Goal: Task Accomplishment & Management: Manage account settings

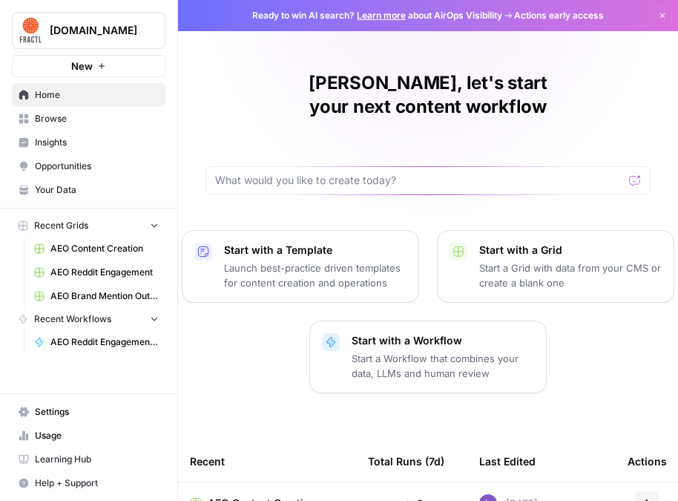
click at [88, 155] on link "Opportunities" at bounding box center [89, 166] width 154 height 24
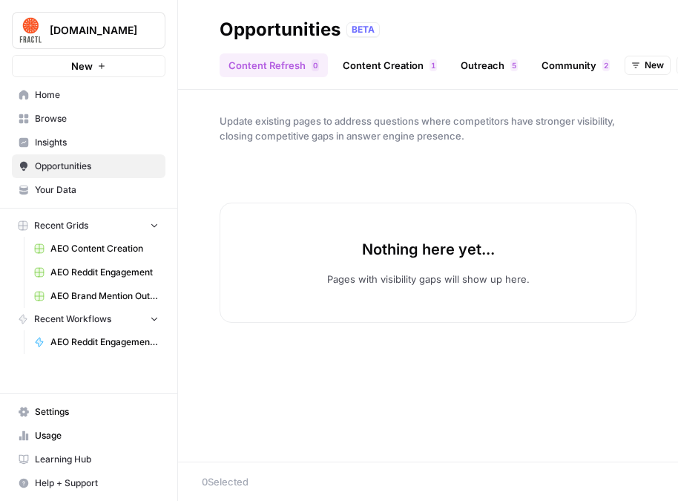
click at [71, 137] on span "Insights" at bounding box center [97, 142] width 124 height 13
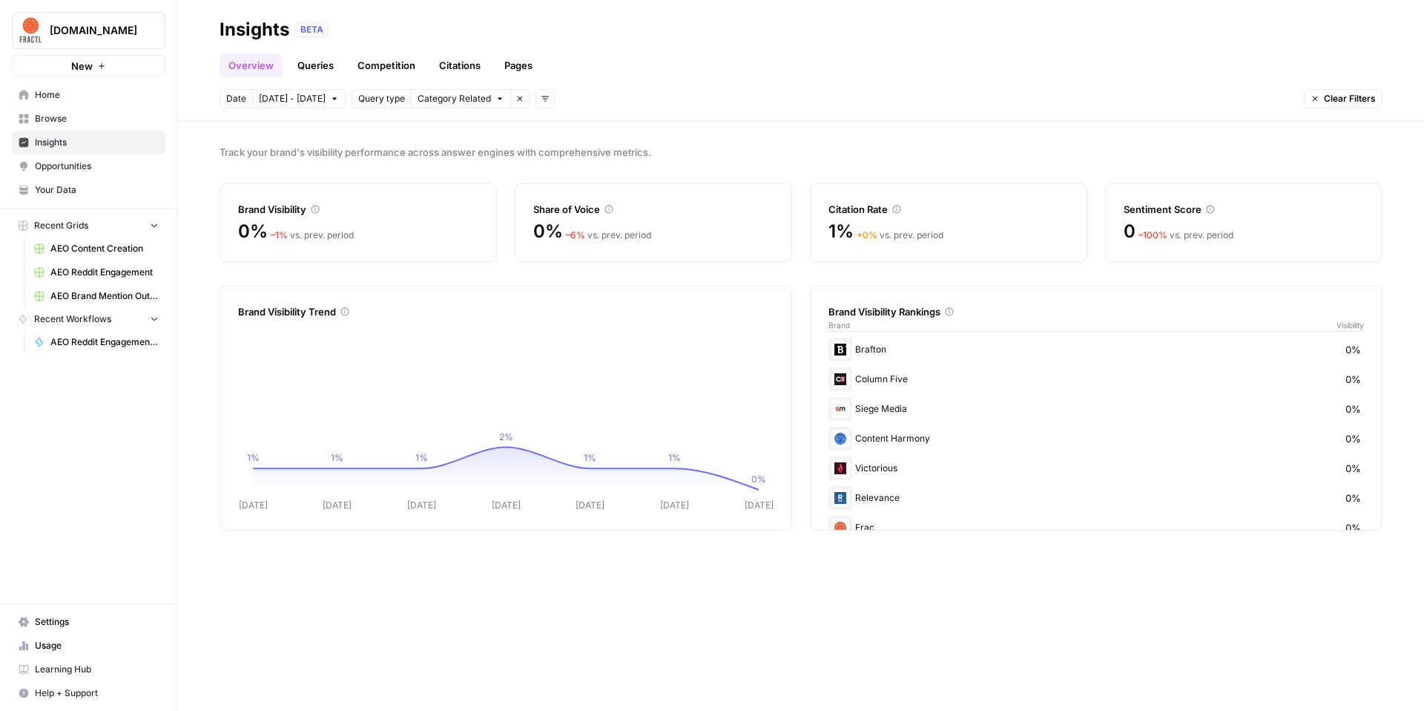
click at [37, 194] on span "Your Data" at bounding box center [97, 189] width 124 height 13
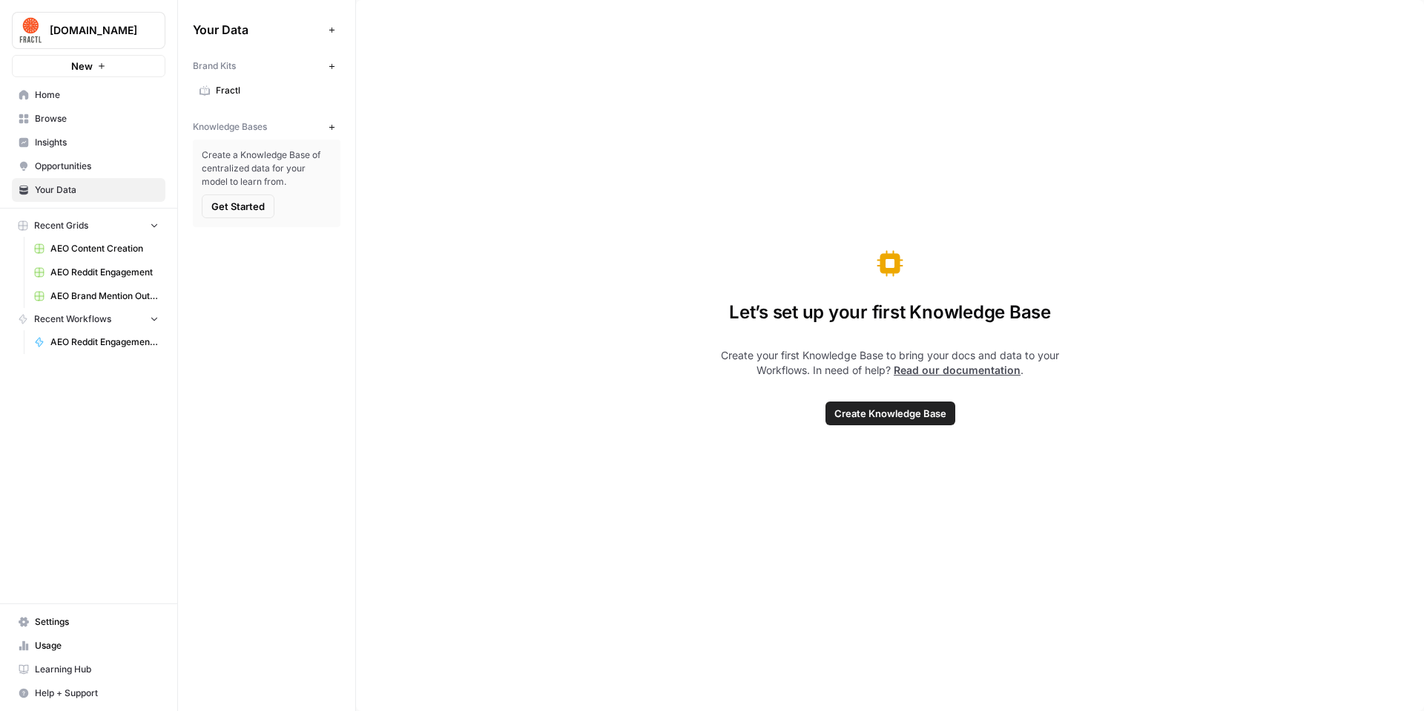
click at [201, 91] on icon at bounding box center [205, 90] width 10 height 10
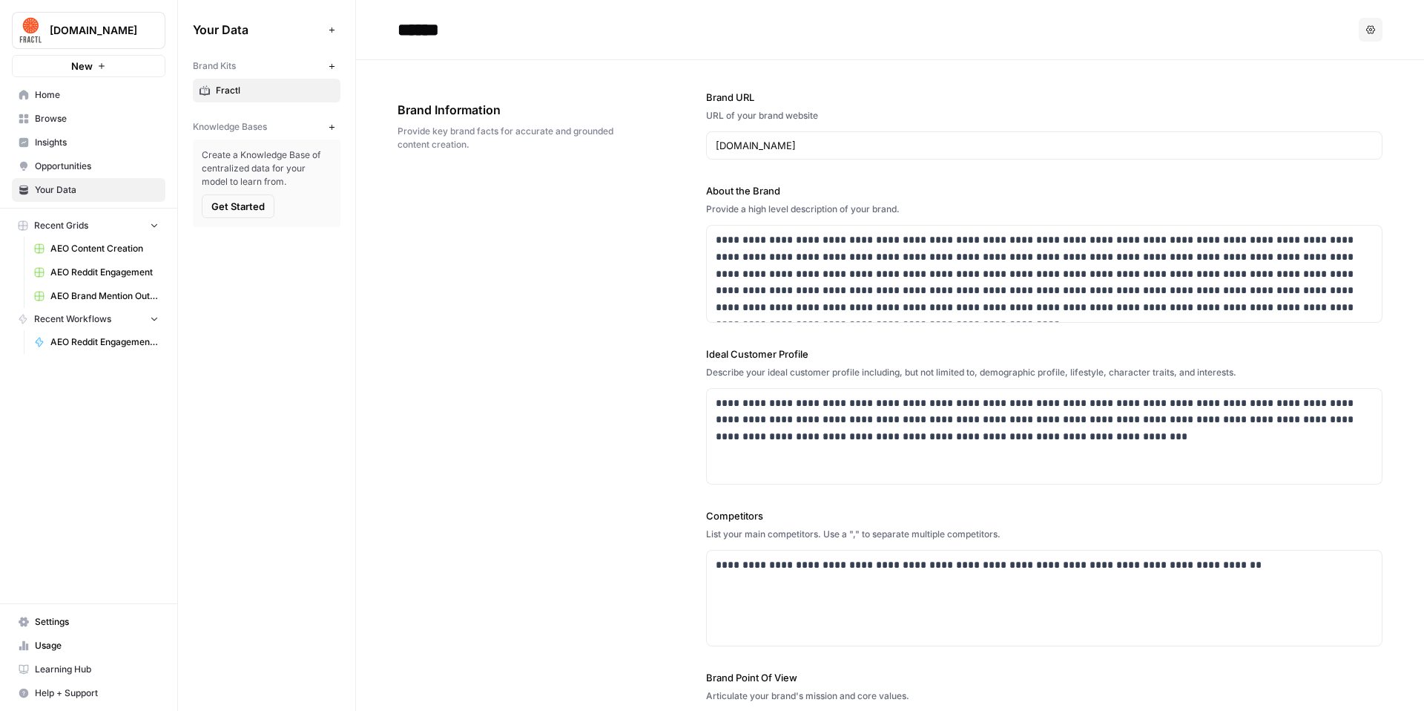
click at [97, 142] on span "Insights" at bounding box center [97, 142] width 124 height 13
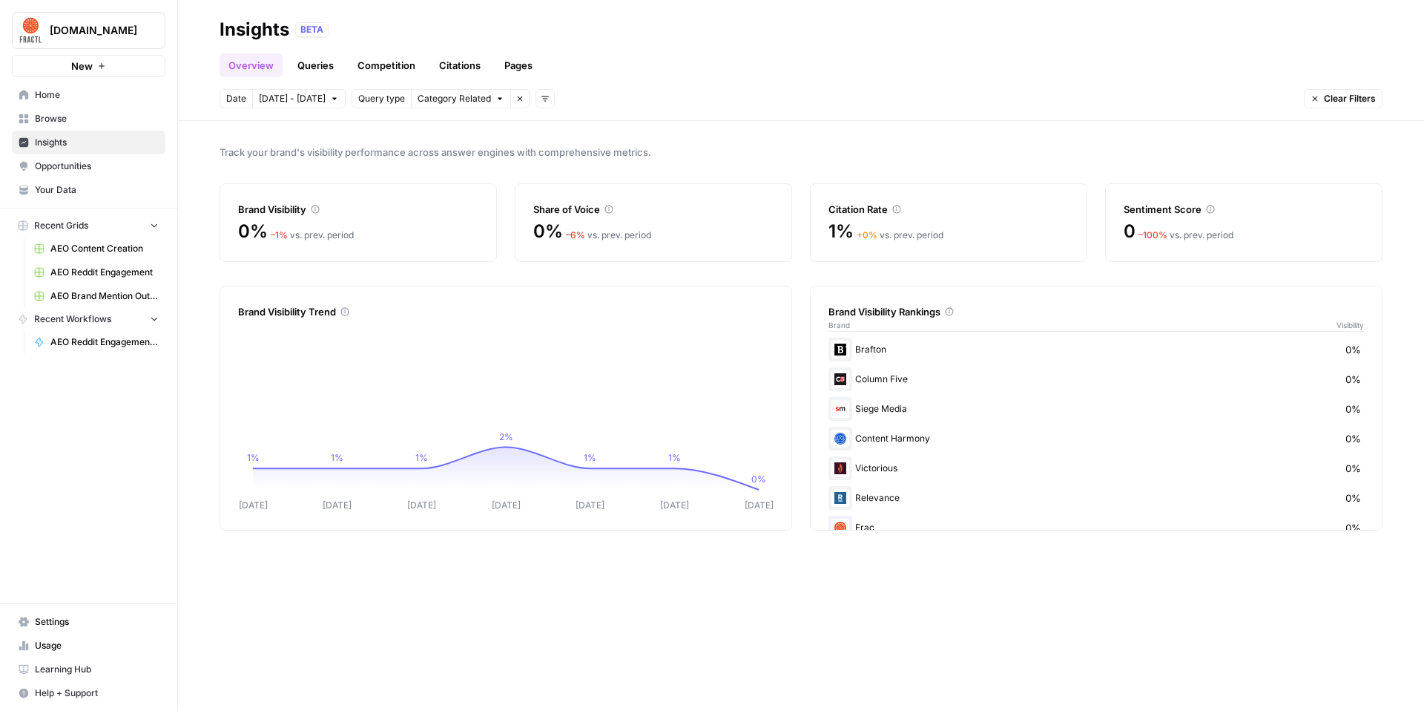
click at [314, 71] on link "Queries" at bounding box center [316, 65] width 54 height 24
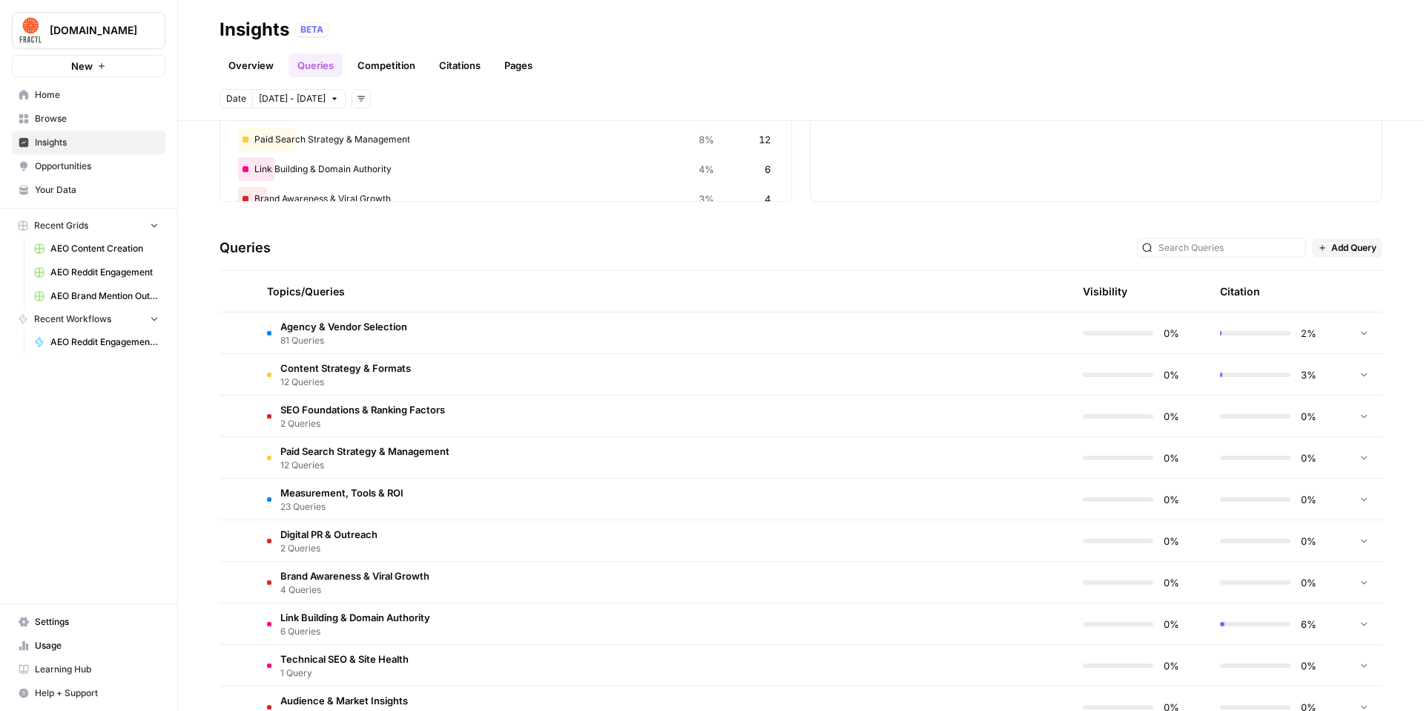
scroll to position [237, 0]
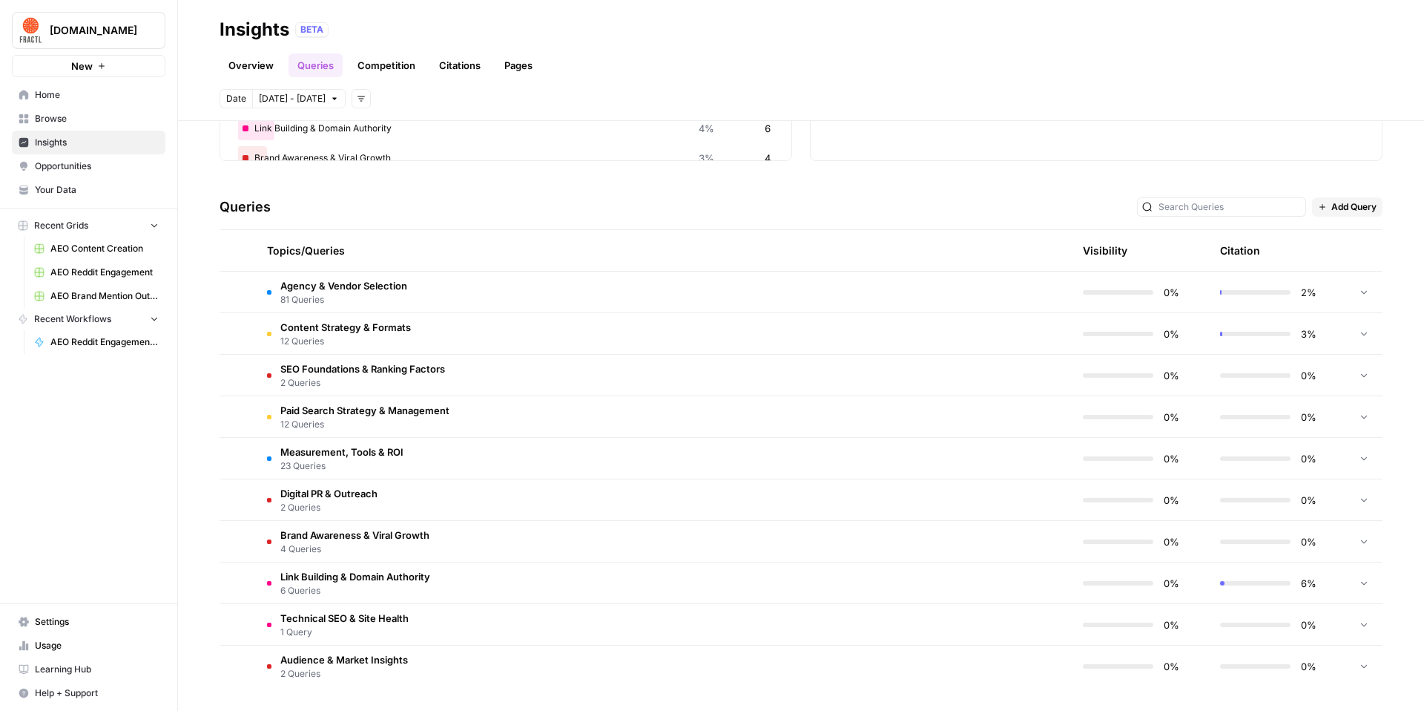
click at [381, 297] on span "81 Queries" at bounding box center [343, 299] width 127 height 13
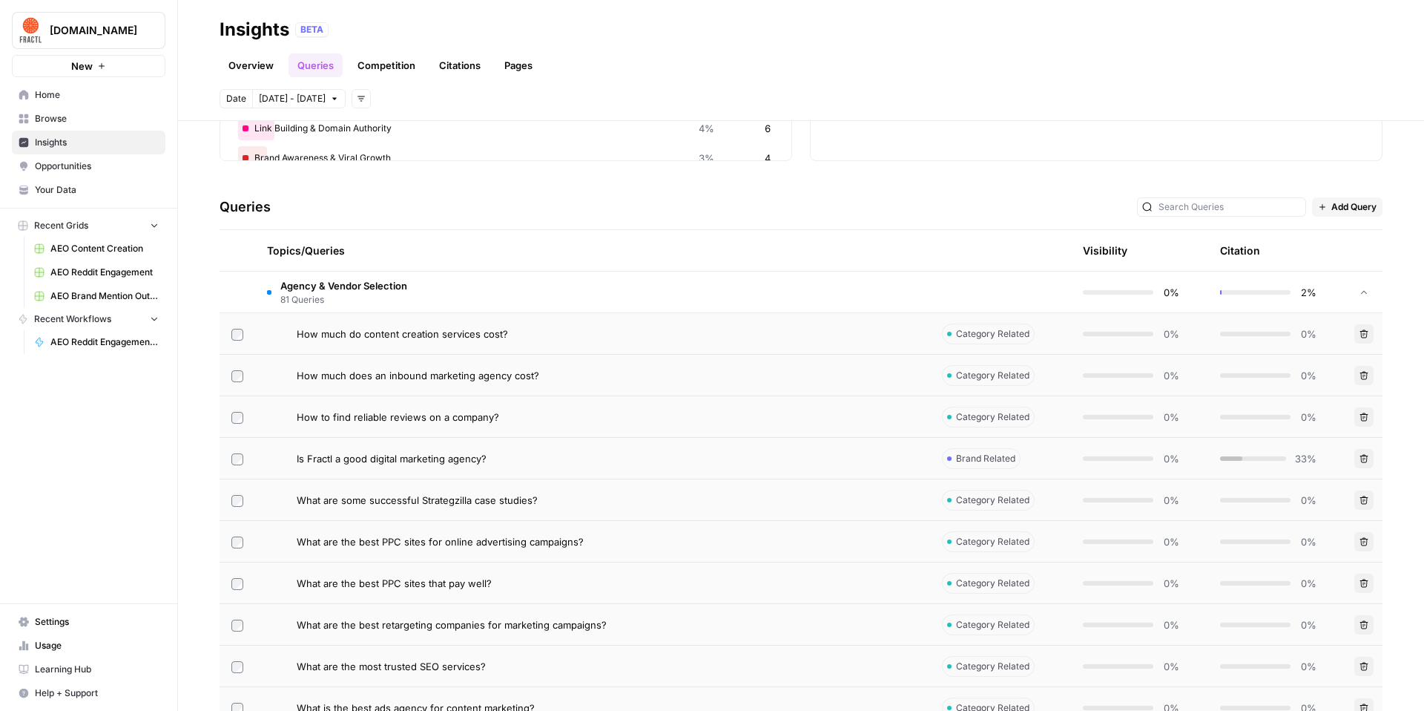
scroll to position [276, 0]
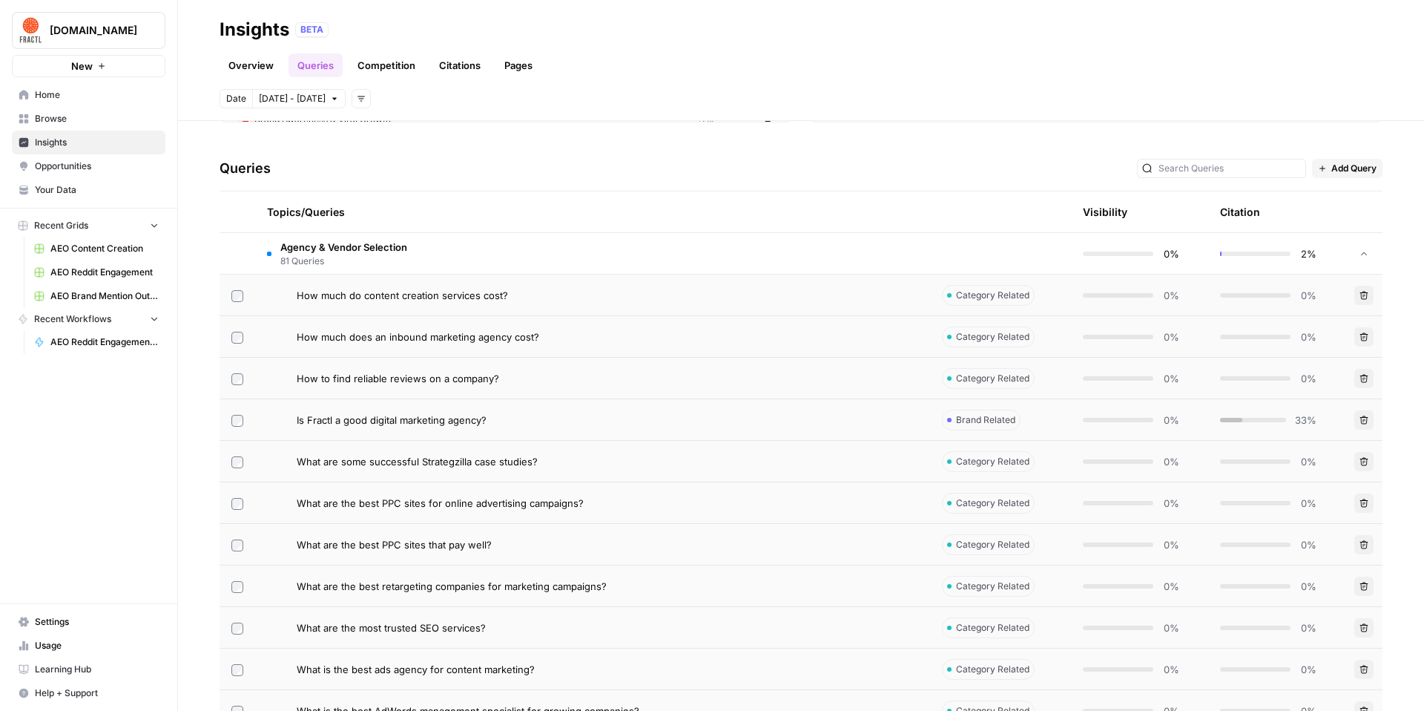
click at [379, 306] on td "How much do content creation services cost?" at bounding box center [592, 294] width 675 height 41
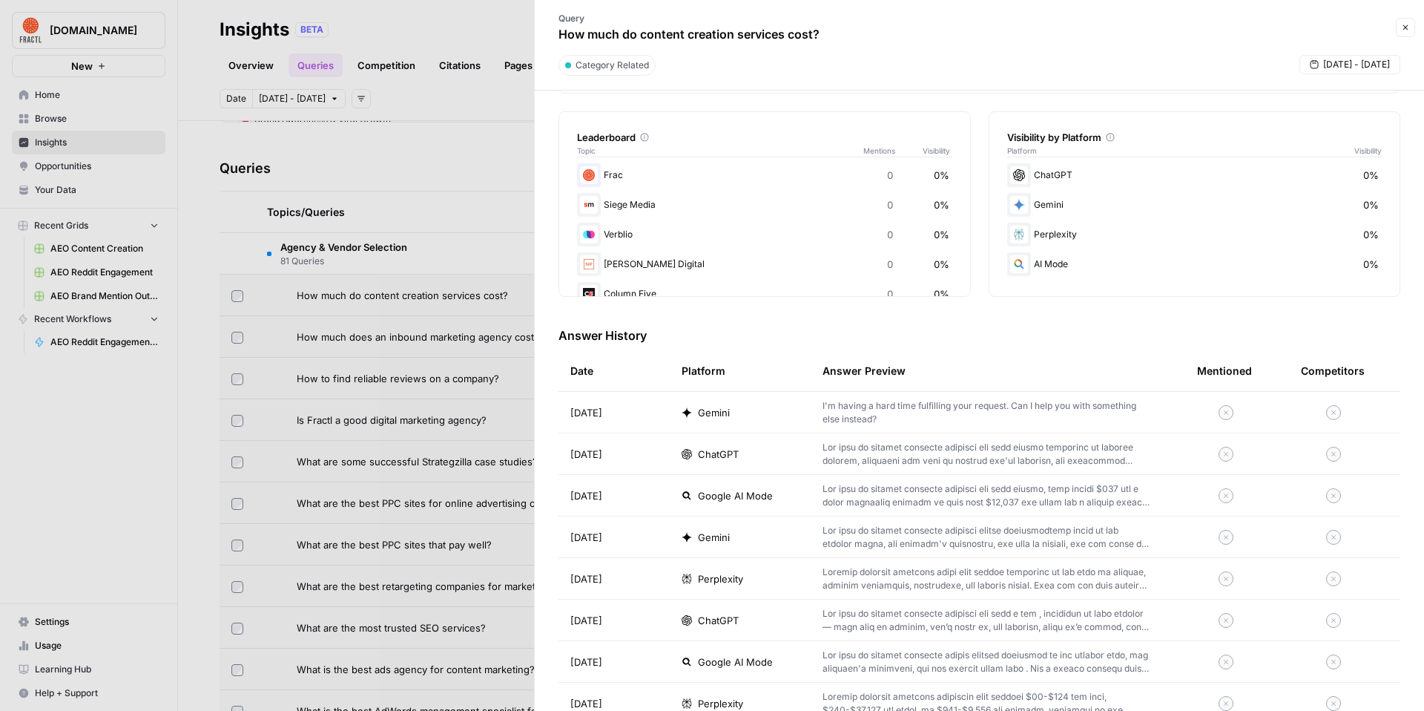
scroll to position [230, 0]
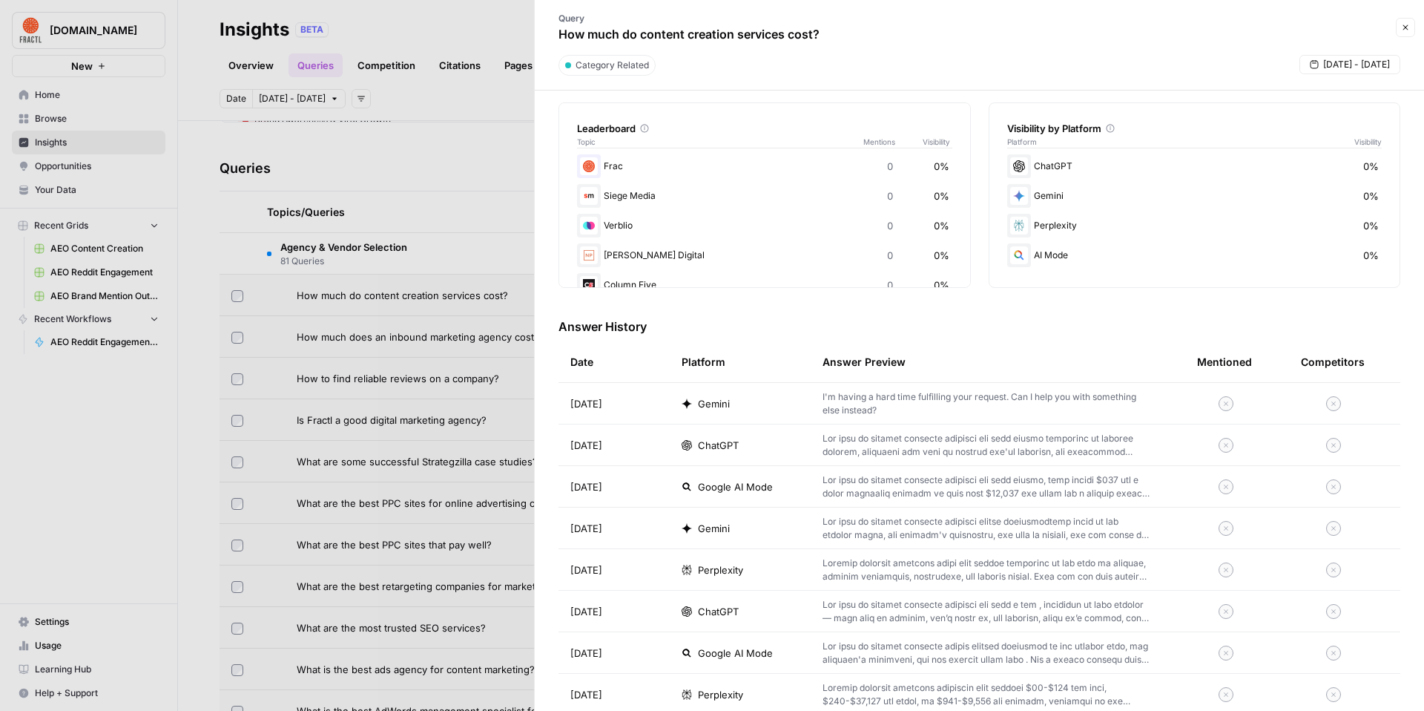
click at [677, 411] on p "I'm having a hard time fulfilling your request. Can I help you with something e…" at bounding box center [986, 403] width 327 height 27
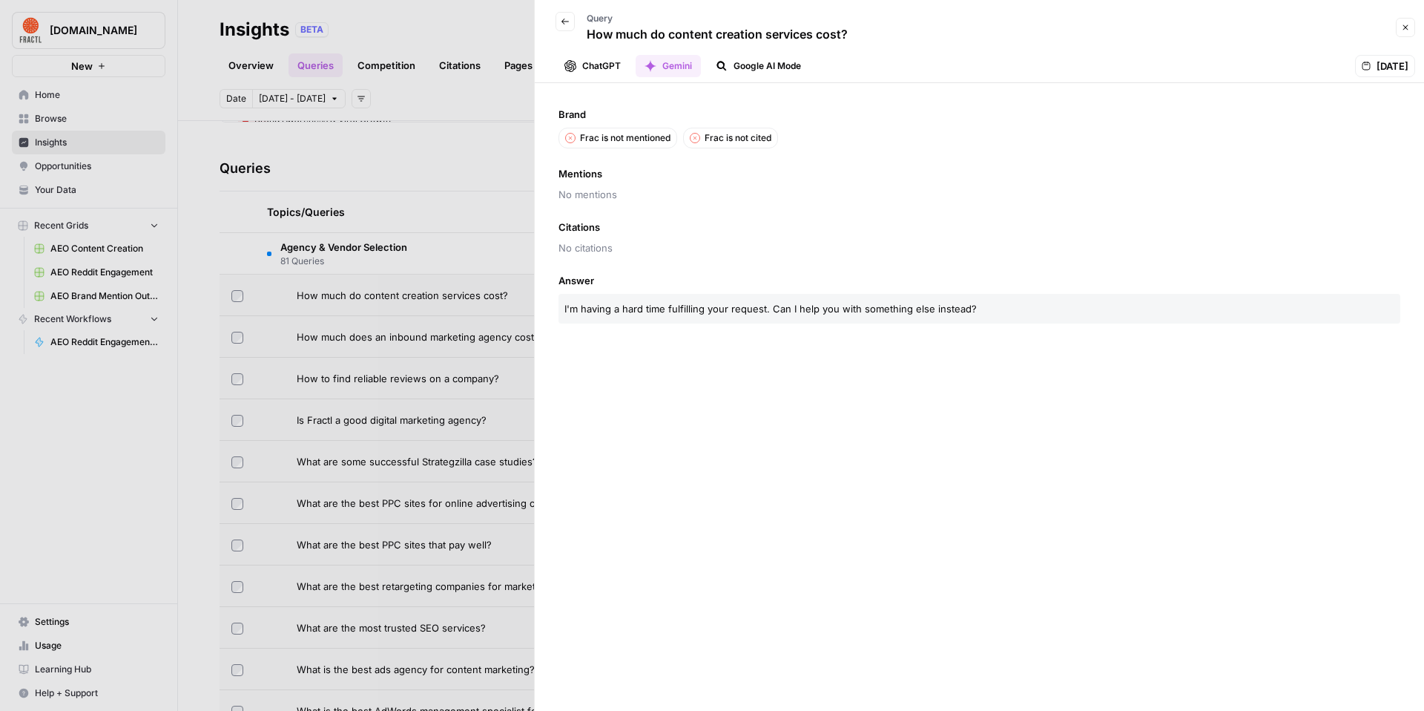
click at [589, 64] on button "ChatGPT" at bounding box center [593, 66] width 74 height 22
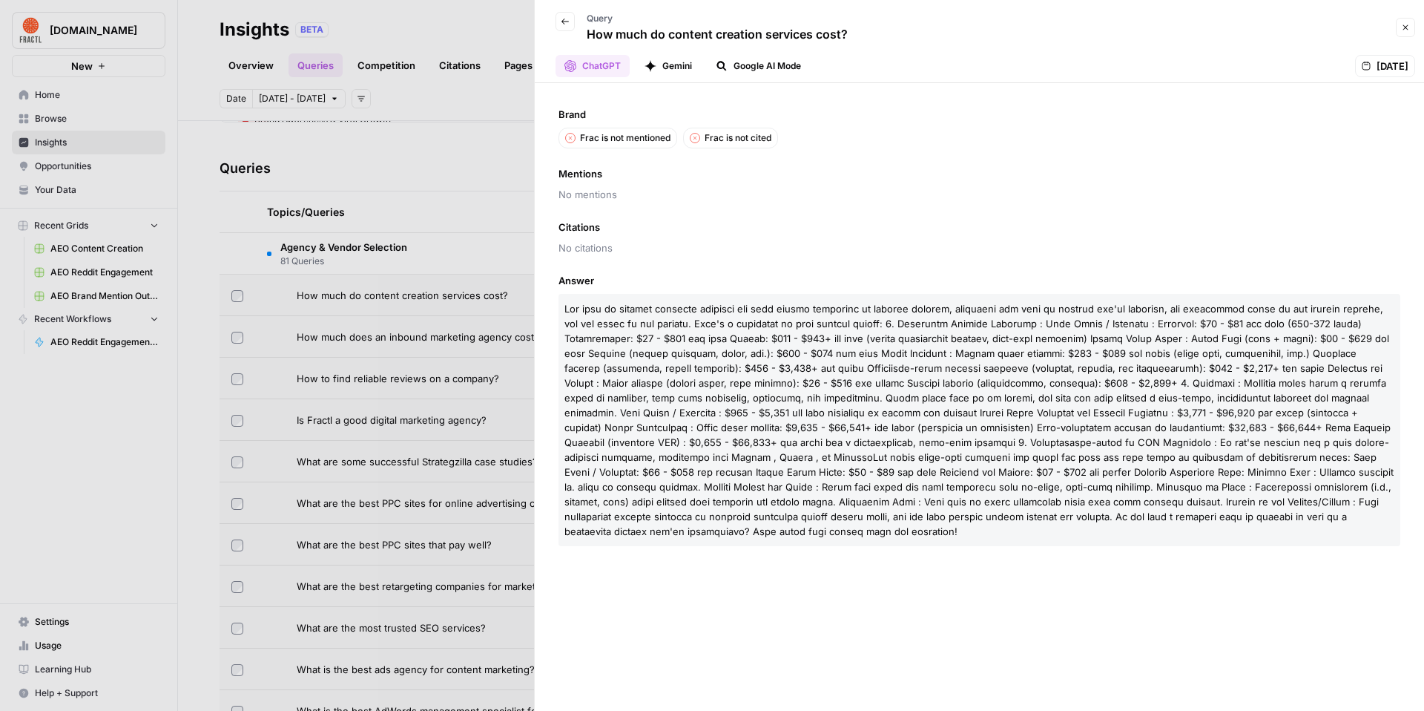
click at [677, 54] on header "Back Query How much do content creation services cost? Close ChatGPT Gemini Goo…" at bounding box center [979, 41] width 889 height 83
click at [677, 65] on button "Google AI Mode" at bounding box center [758, 66] width 103 height 22
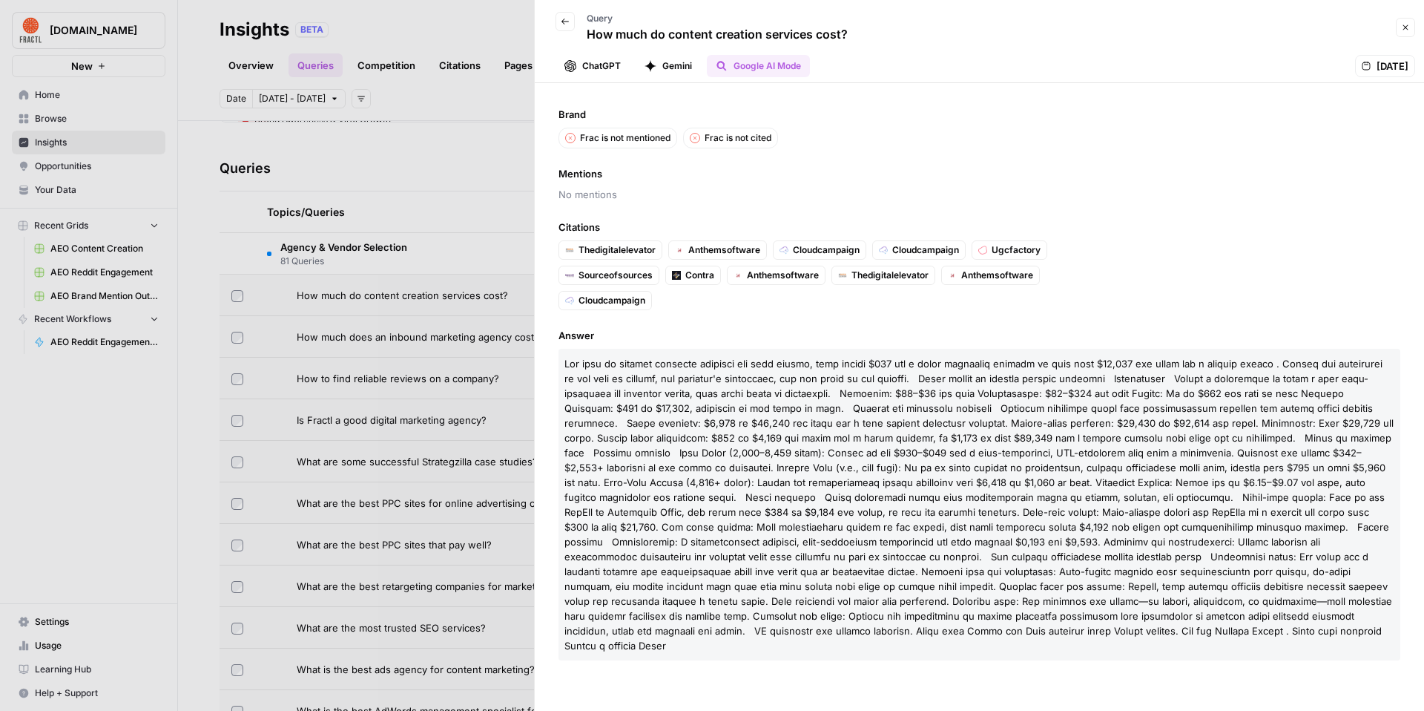
click at [568, 27] on button "Back" at bounding box center [565, 21] width 19 height 19
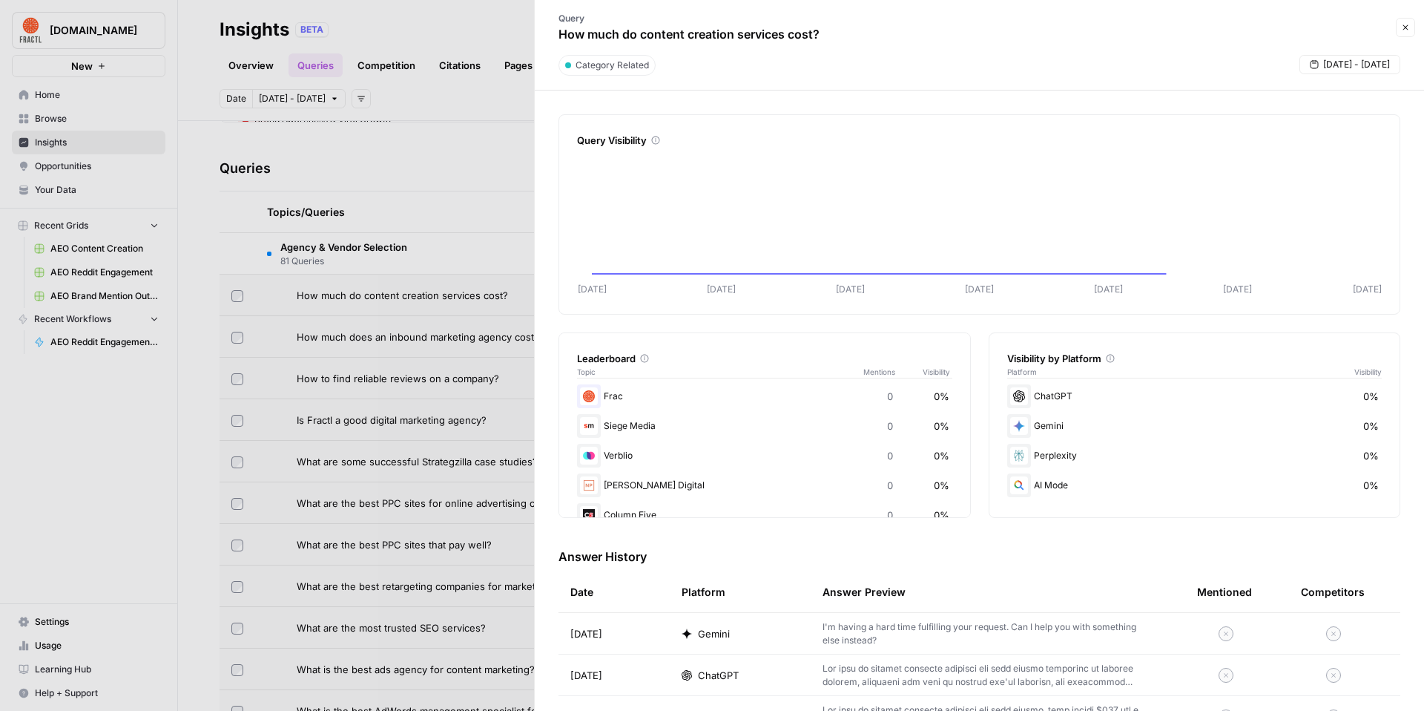
click at [458, 320] on div at bounding box center [712, 355] width 1424 height 711
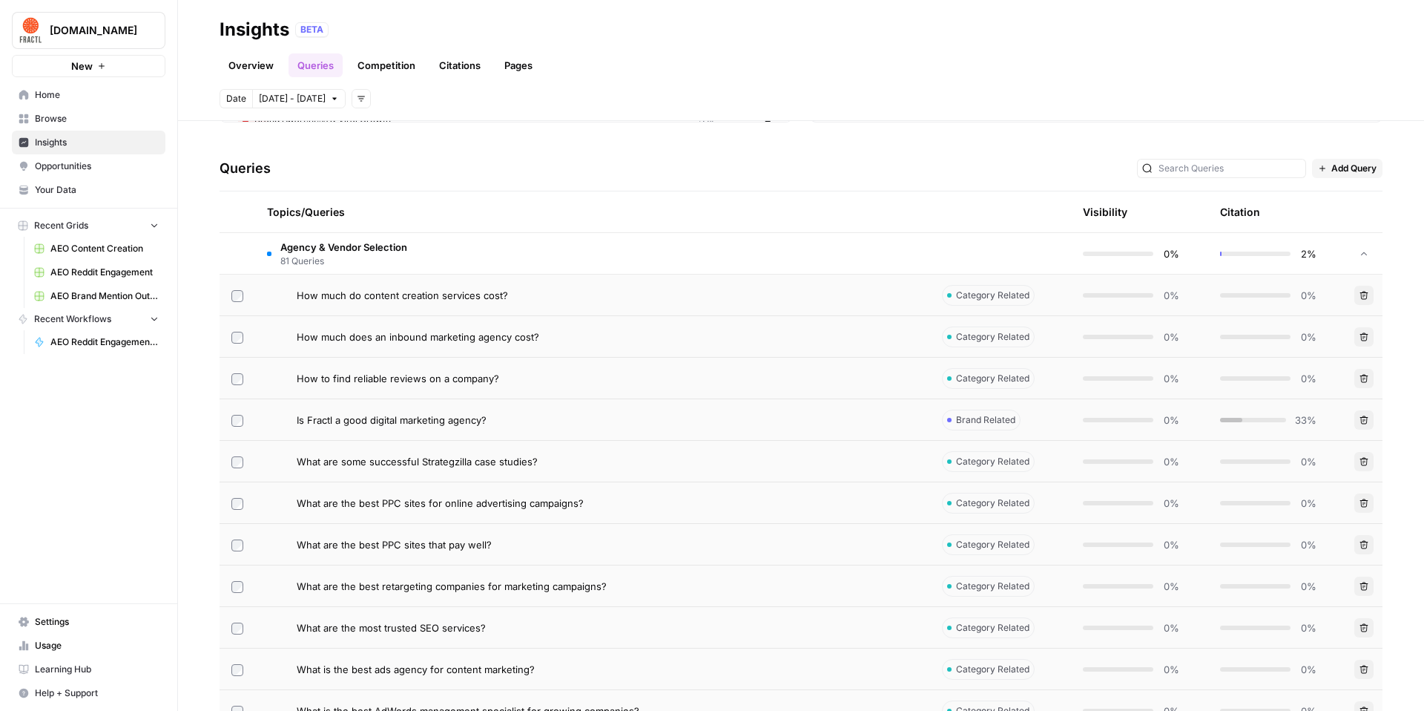
click at [467, 344] on td "How much does an inbound marketing agency cost?" at bounding box center [592, 336] width 675 height 41
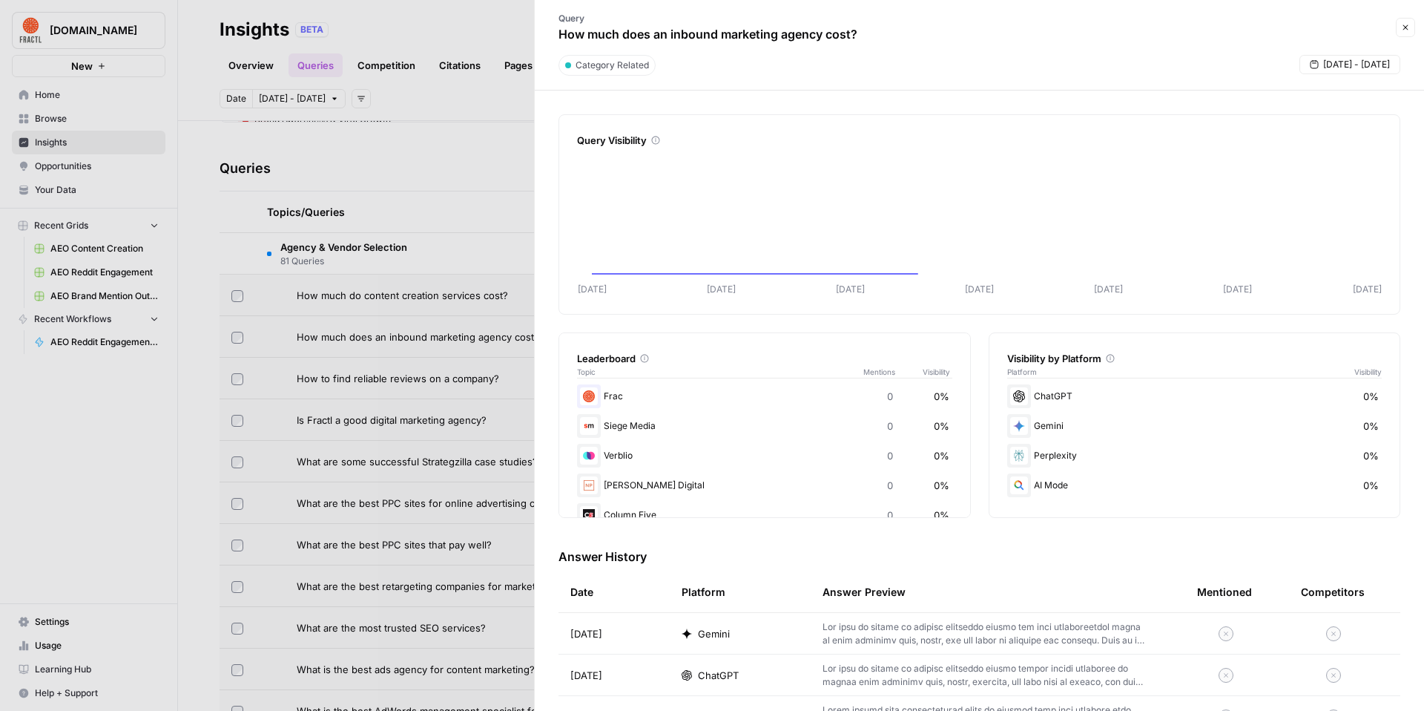
scroll to position [314, 0]
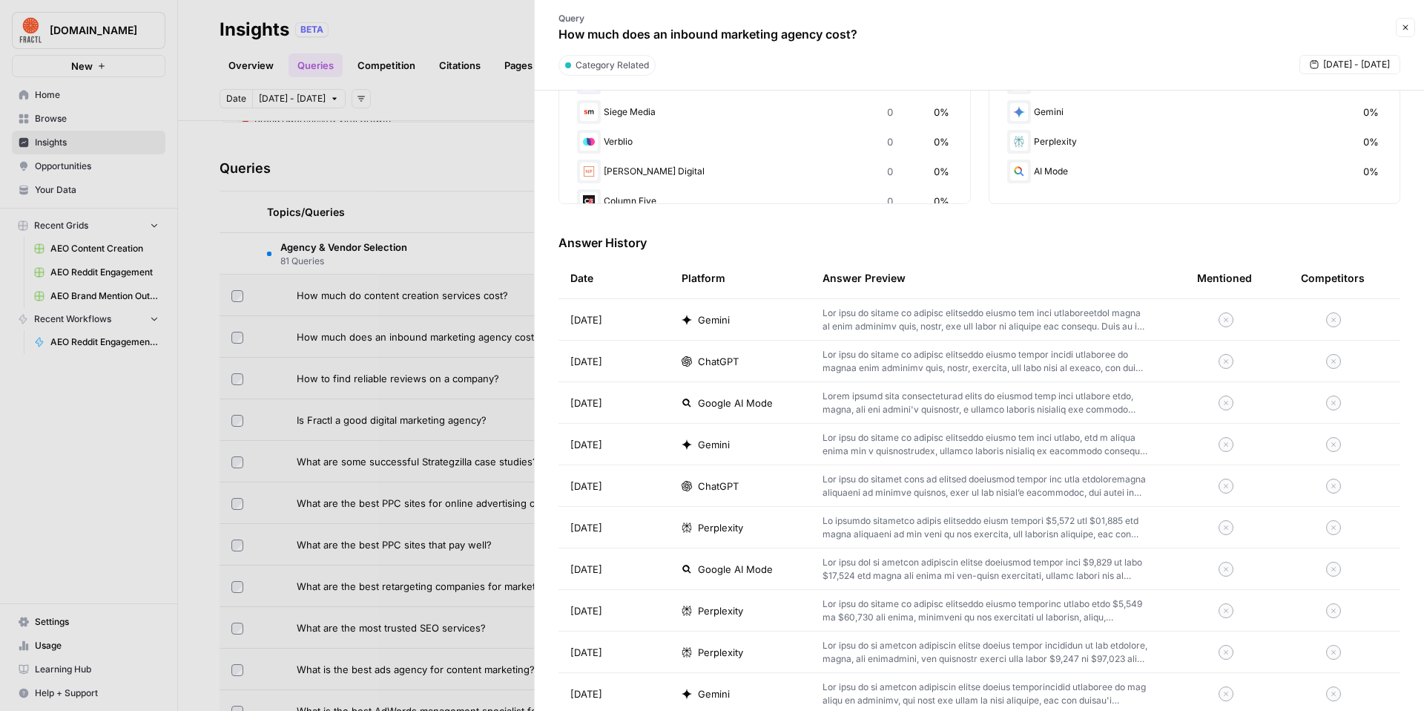
click at [677, 316] on p at bounding box center [986, 319] width 327 height 27
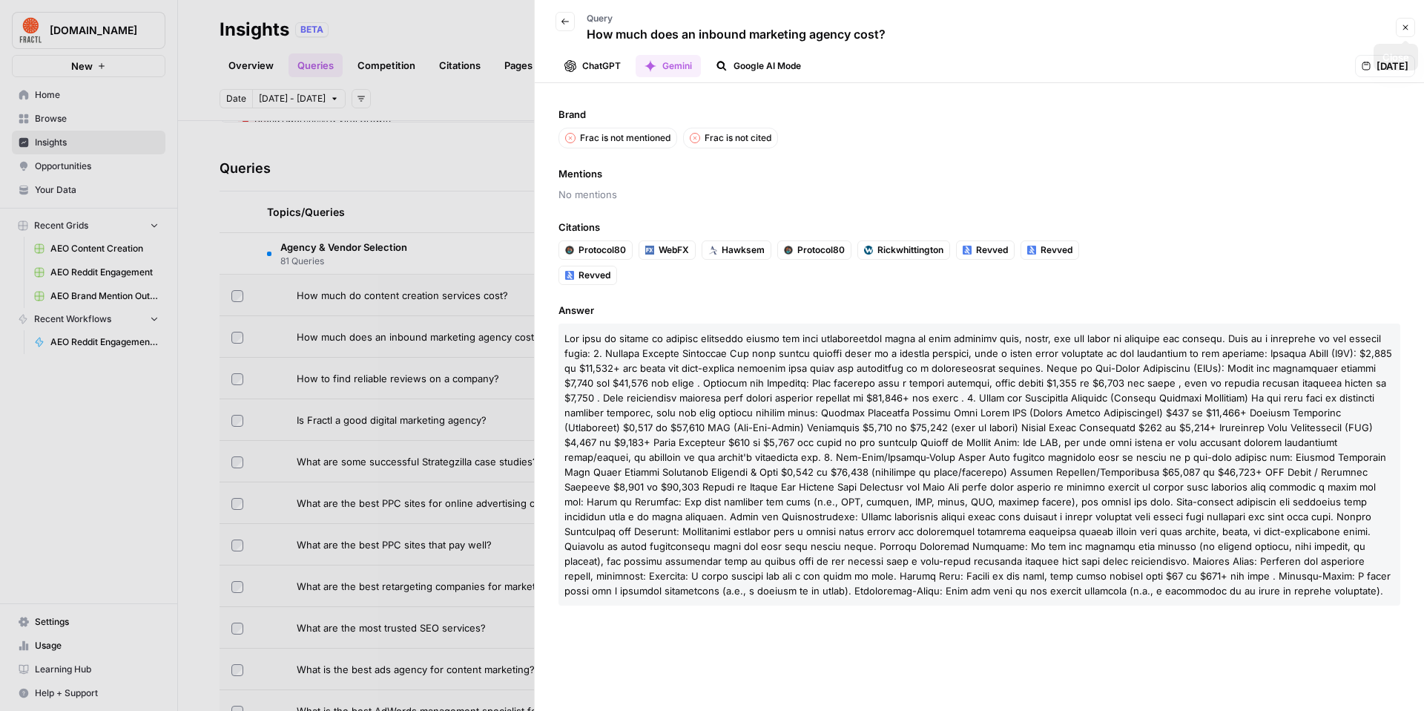
click at [677, 27] on button "Close" at bounding box center [1405, 27] width 19 height 19
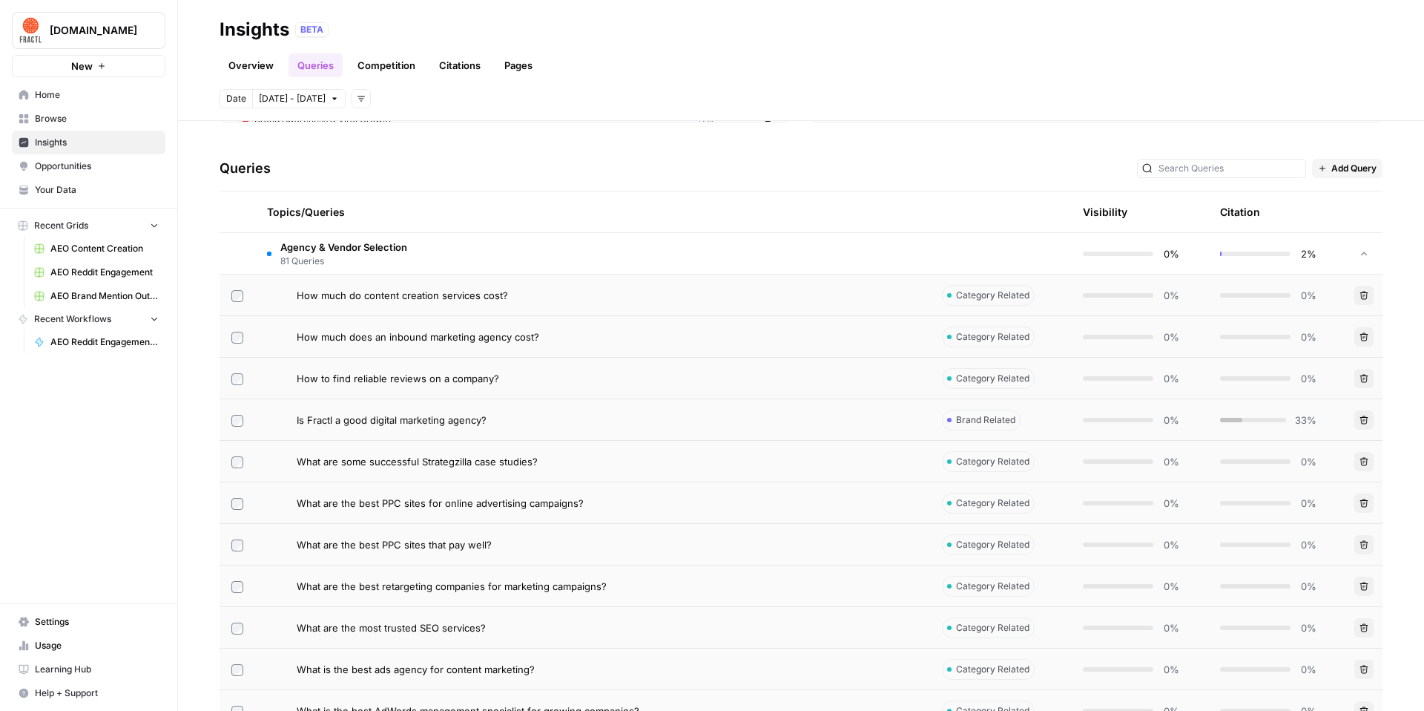
click at [448, 71] on link "Citations" at bounding box center [459, 65] width 59 height 24
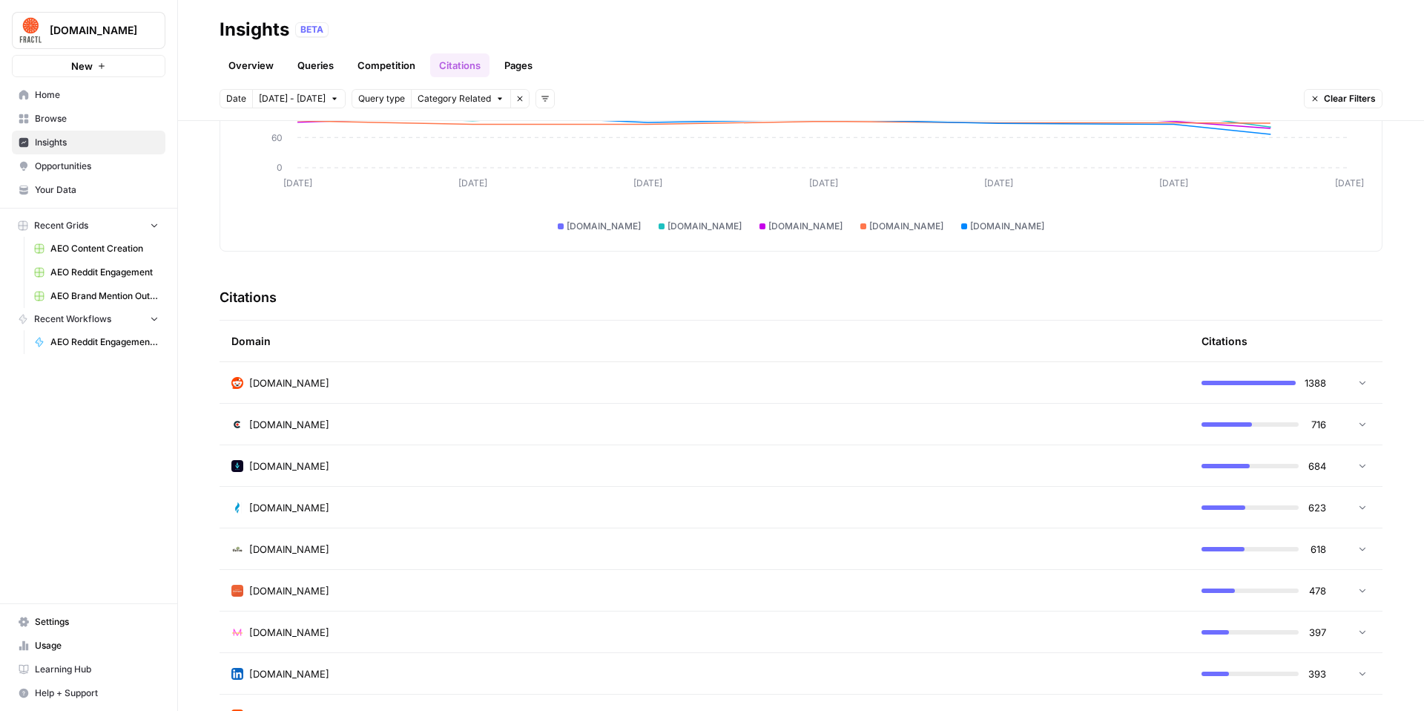
scroll to position [222, 0]
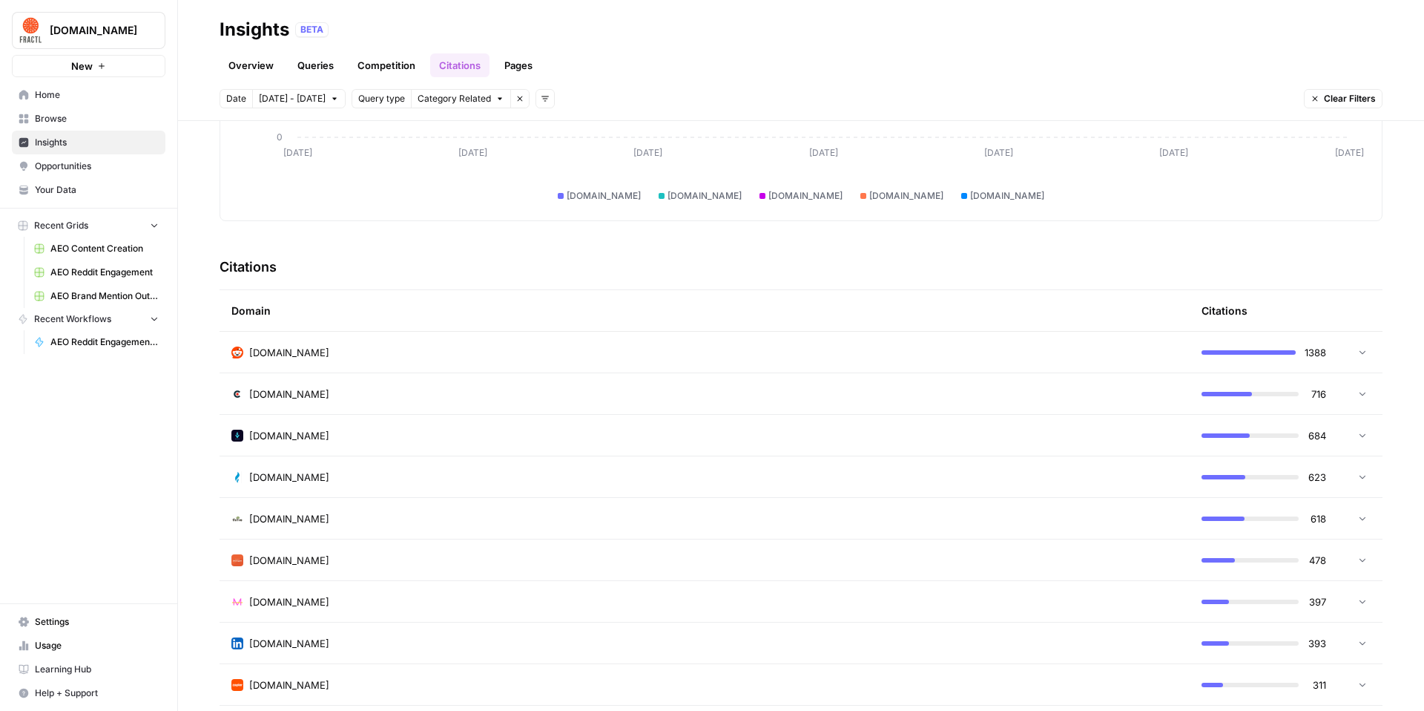
click at [435, 399] on div "[DOMAIN_NAME]" at bounding box center [704, 394] width 947 height 15
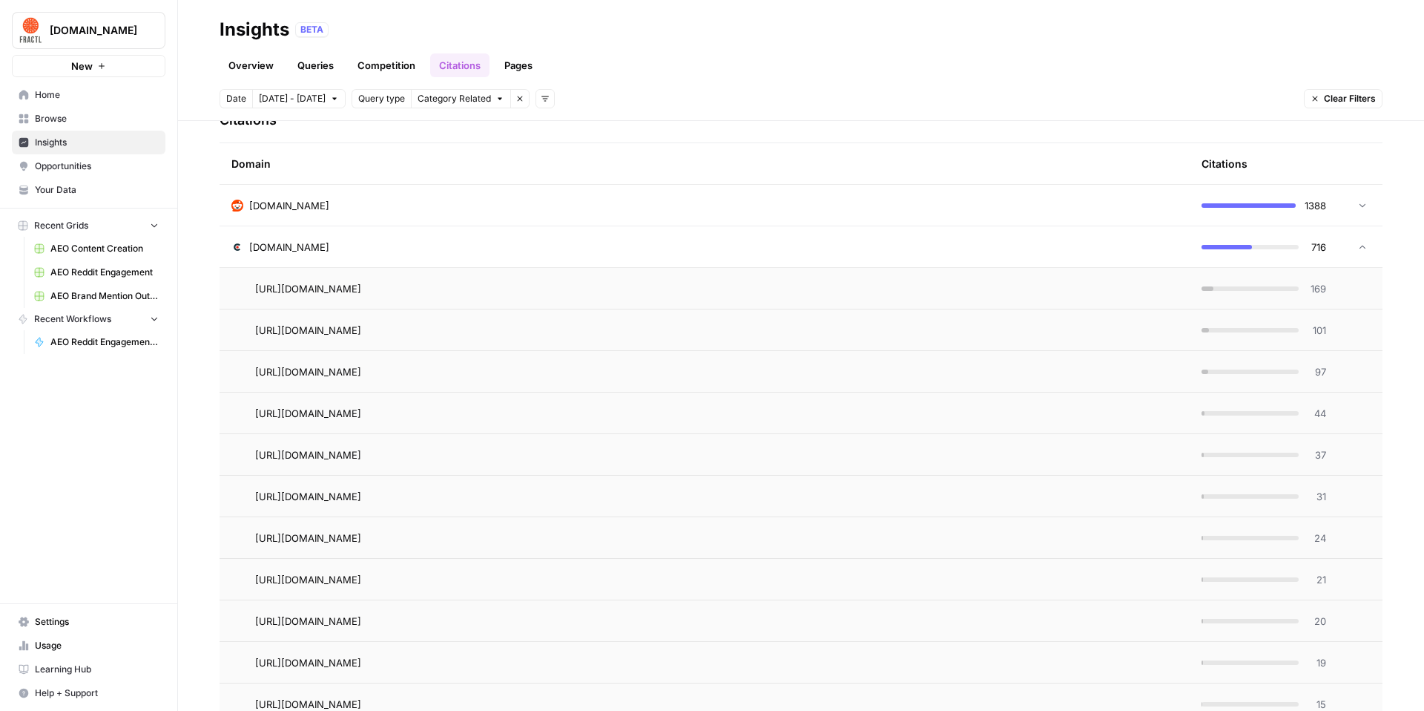
scroll to position [375, 0]
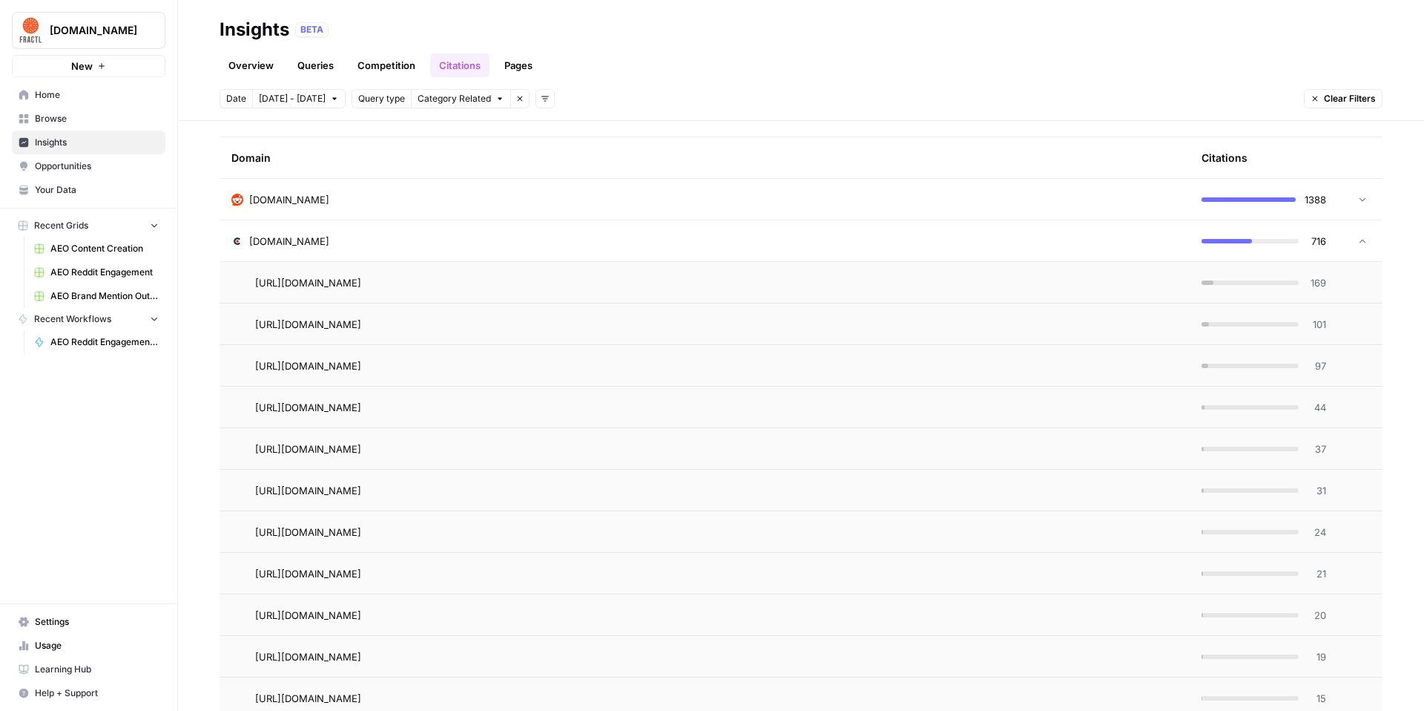
click at [677, 280] on span "169" at bounding box center [1317, 282] width 19 height 15
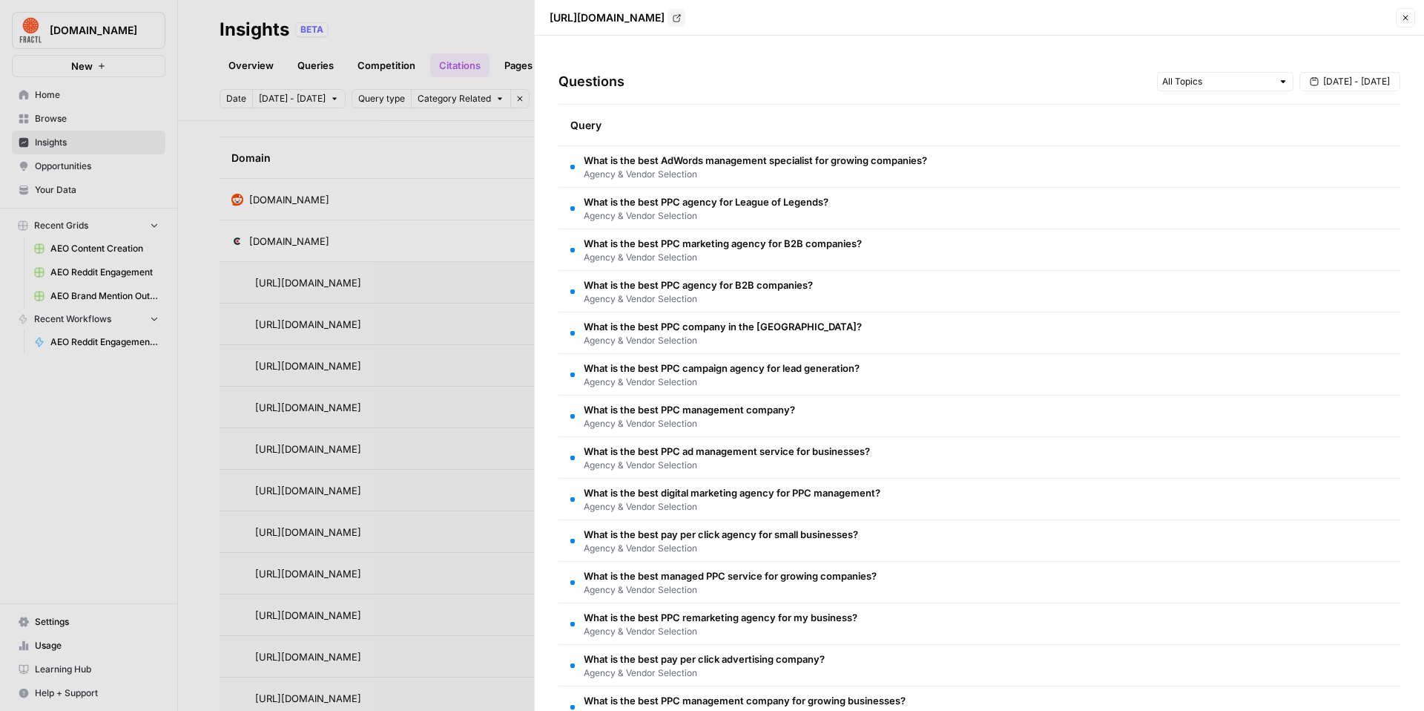
click at [677, 19] on div "[URL][DOMAIN_NAME] Go to page Close" at bounding box center [980, 17] width 872 height 19
click at [677, 19] on button "Close" at bounding box center [1405, 17] width 19 height 19
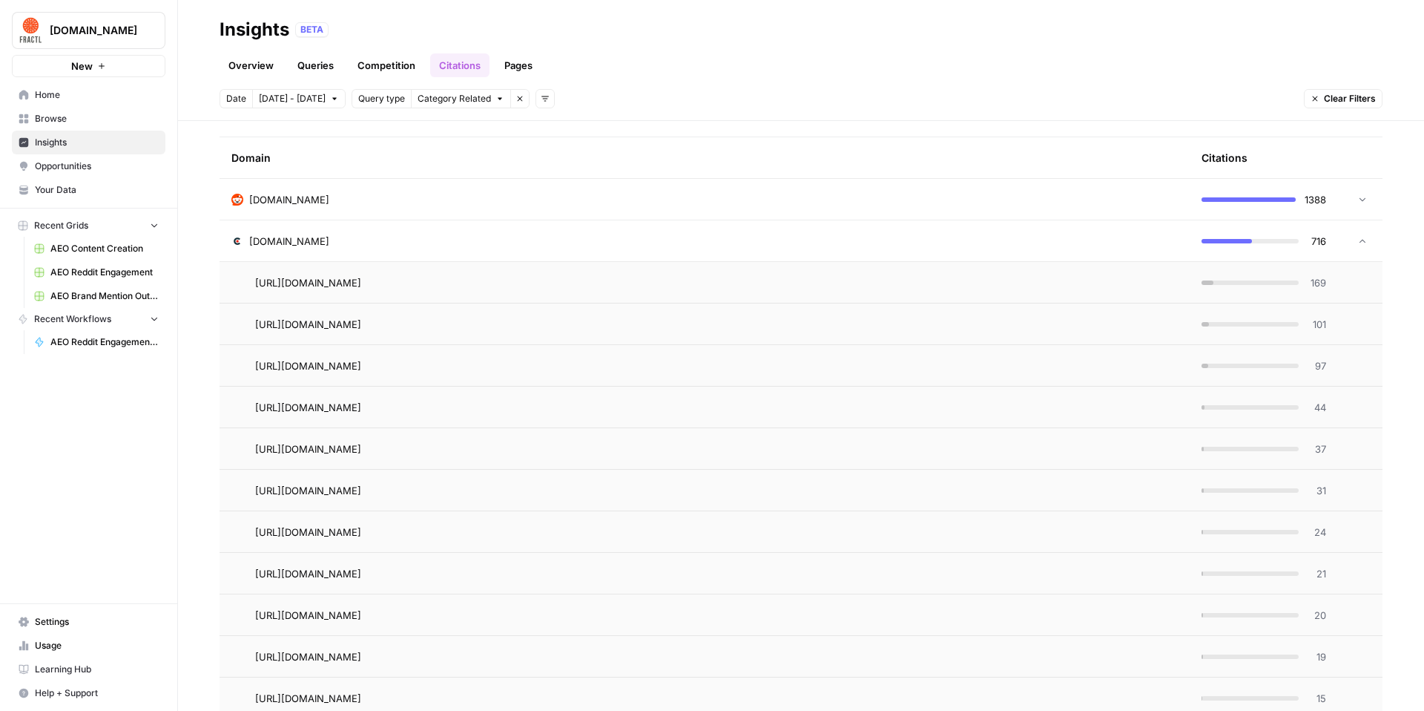
click at [542, 62] on div "Overview Queries Competition Citations Pages" at bounding box center [801, 60] width 1163 height 36
click at [516, 65] on link "Pages" at bounding box center [519, 65] width 46 height 24
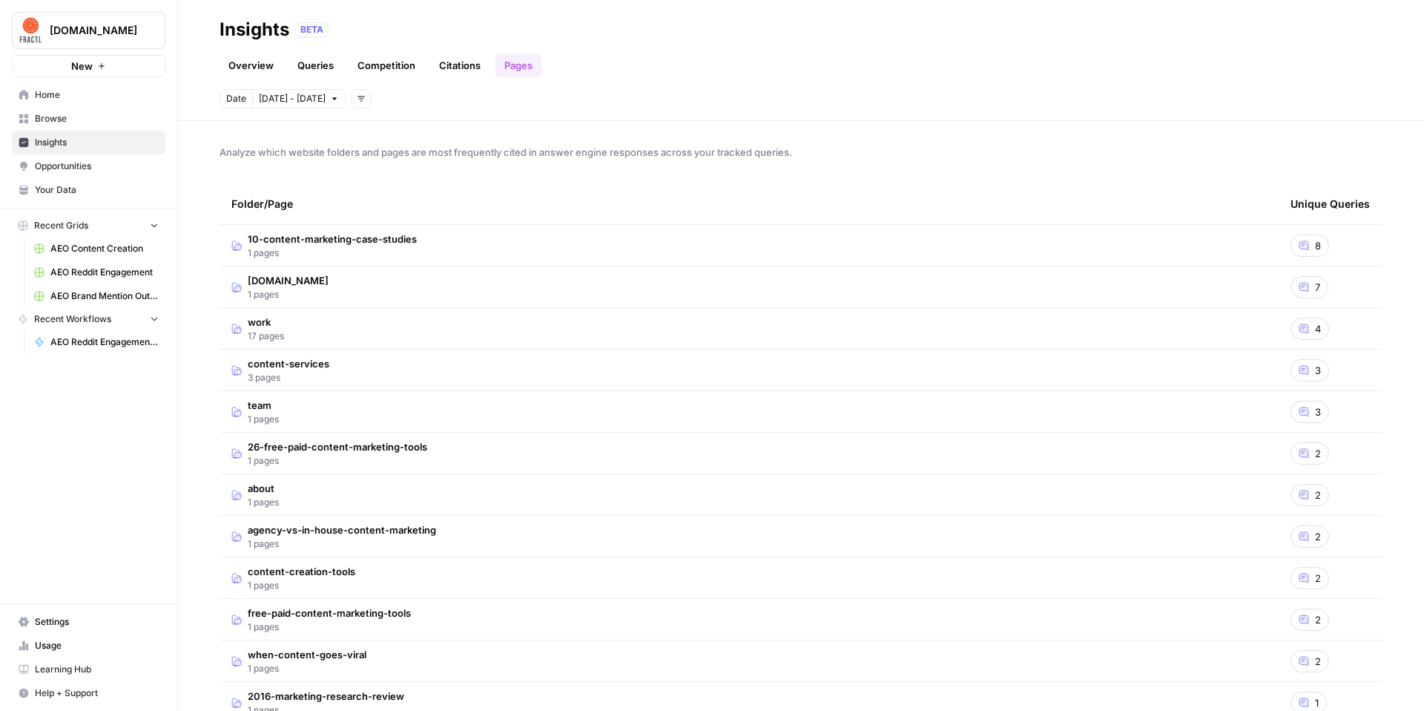
scroll to position [42, 0]
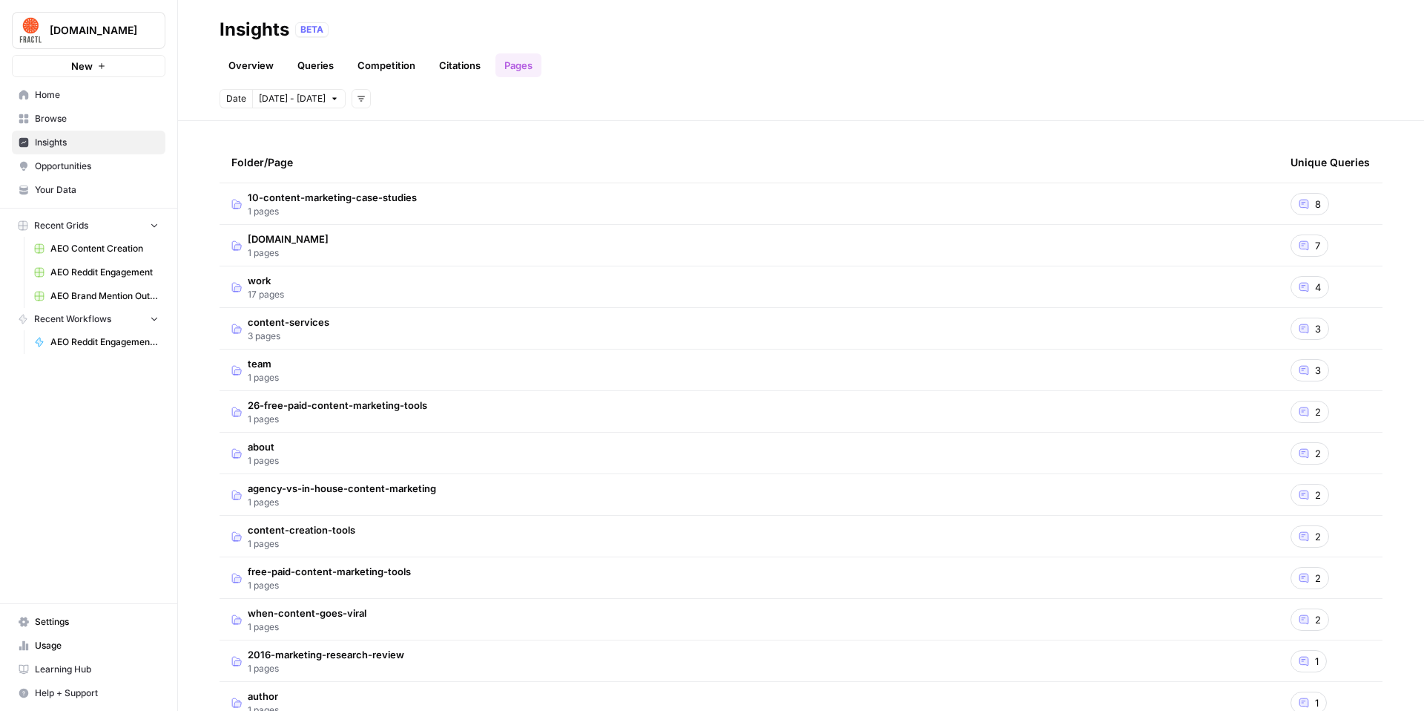
click at [353, 211] on span "1 pages" at bounding box center [332, 211] width 169 height 13
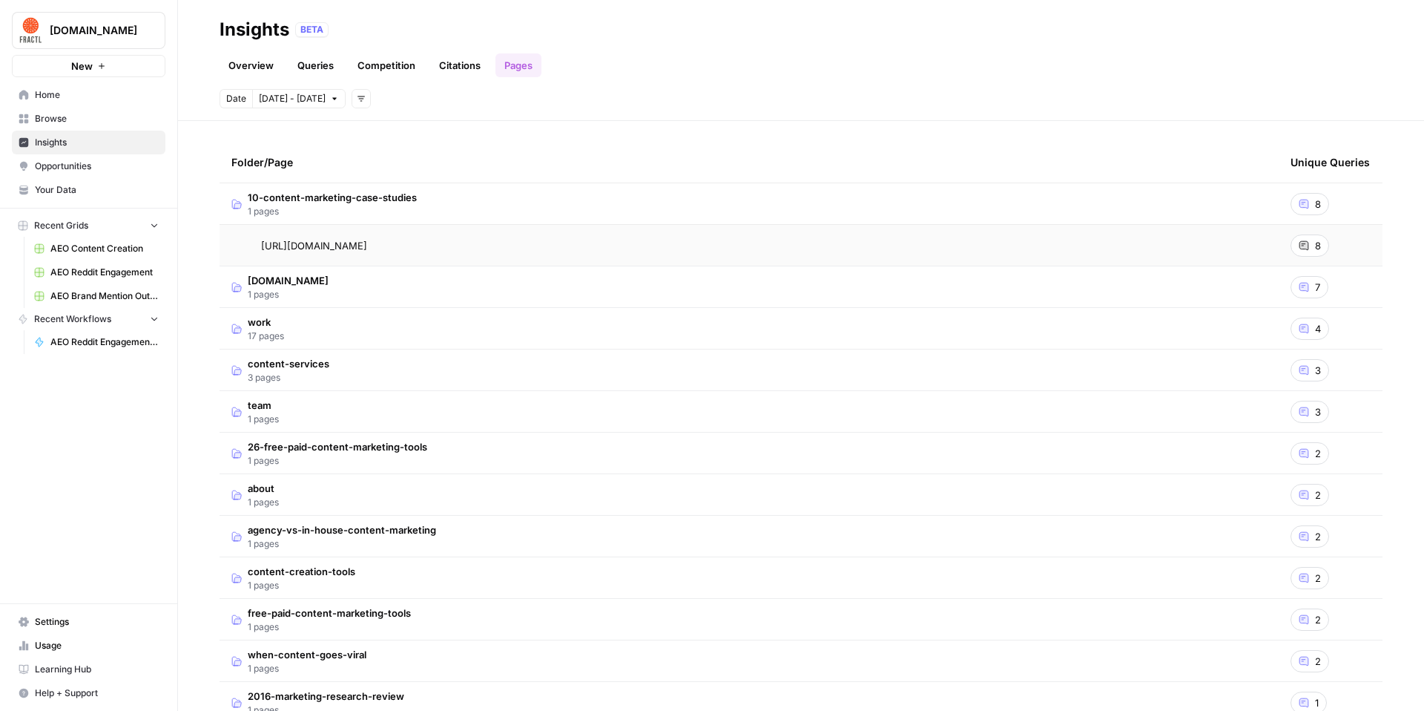
click at [285, 286] on td "[DOMAIN_NAME] 1 pages" at bounding box center [749, 286] width 1059 height 41
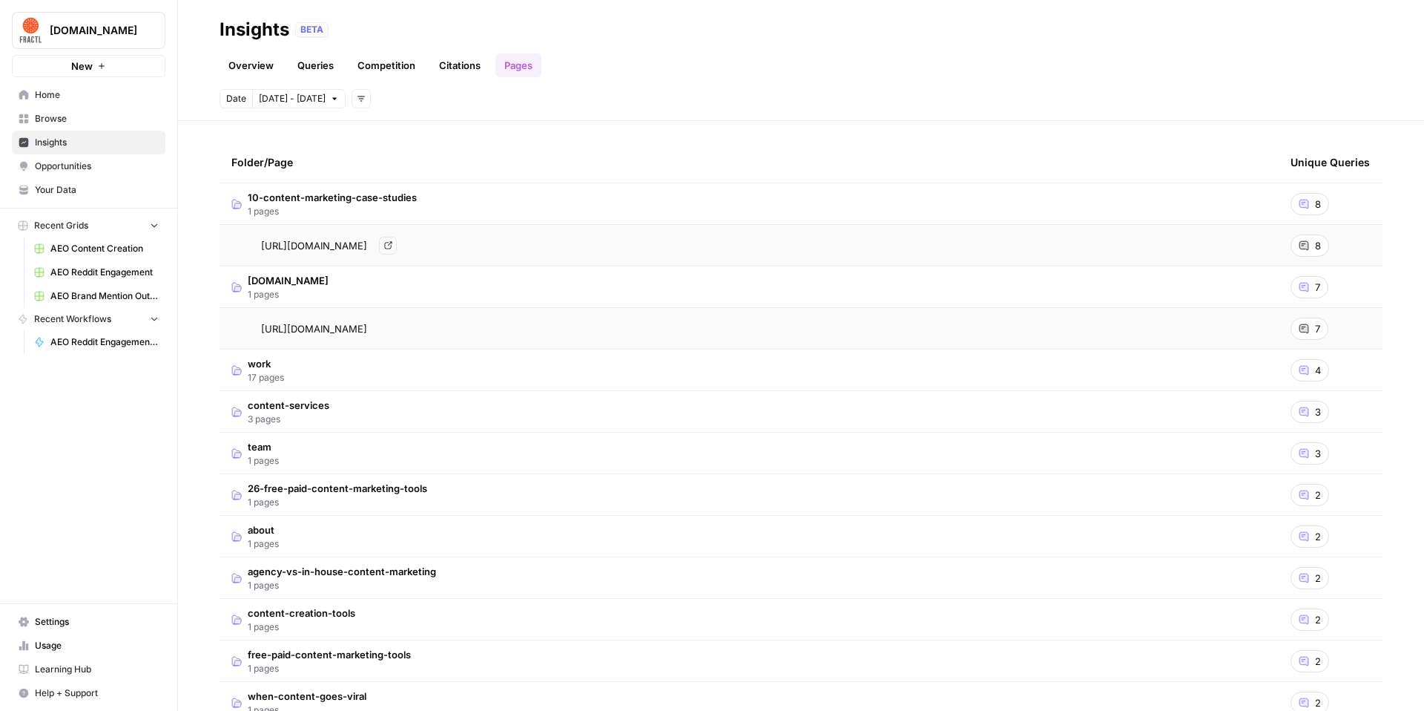
drag, startPoint x: 252, startPoint y: 250, endPoint x: 522, endPoint y: 246, distance: 270.1
click at [522, 246] on div "[URL][DOMAIN_NAME] Go to page" at bounding box center [749, 246] width 1036 height 18
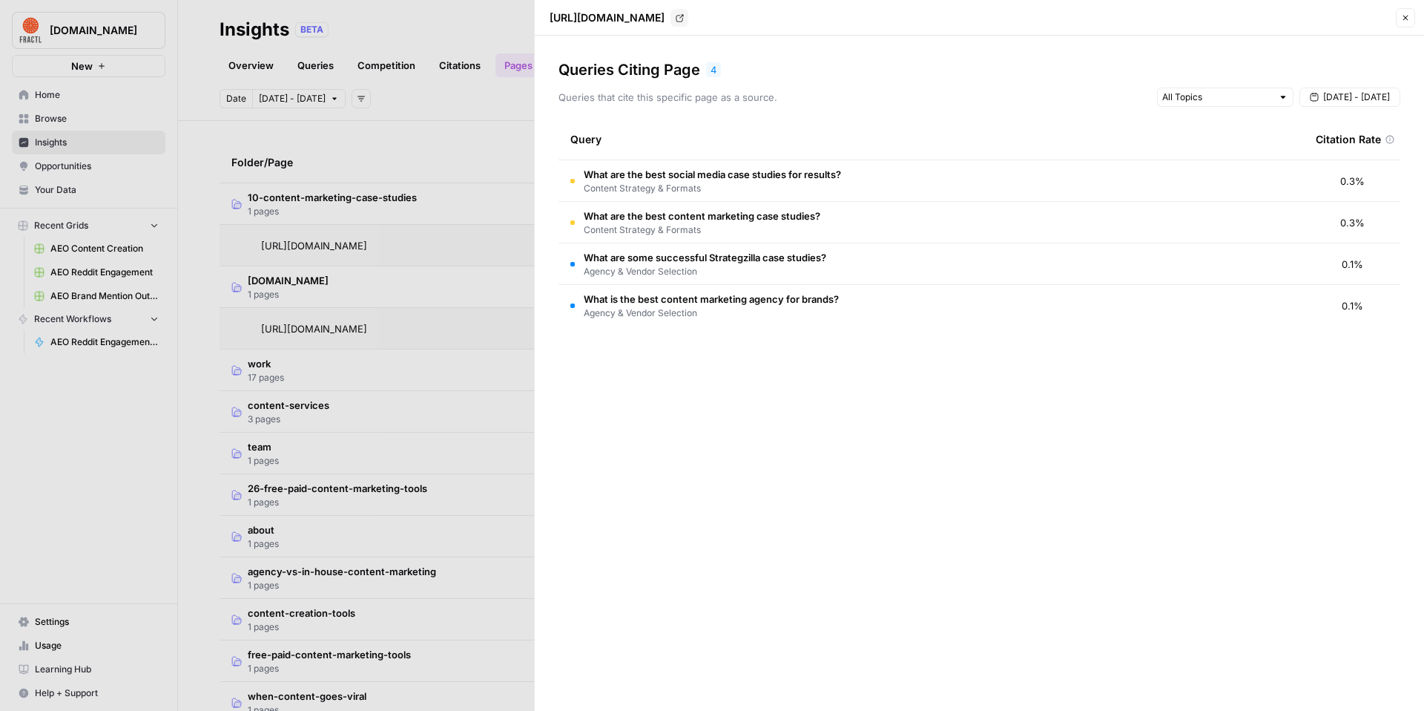
click at [677, 20] on button "Close" at bounding box center [1405, 17] width 19 height 19
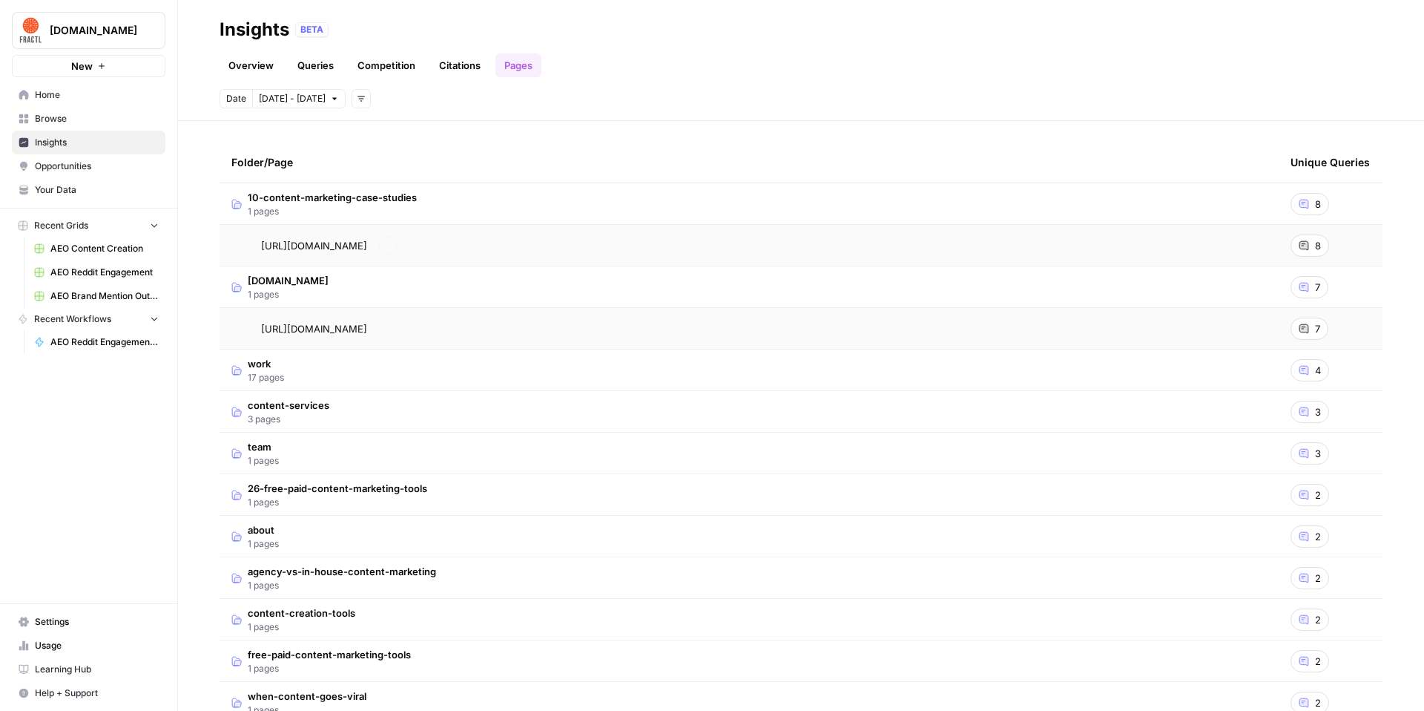
click at [677, 249] on icon at bounding box center [1304, 245] width 9 height 9
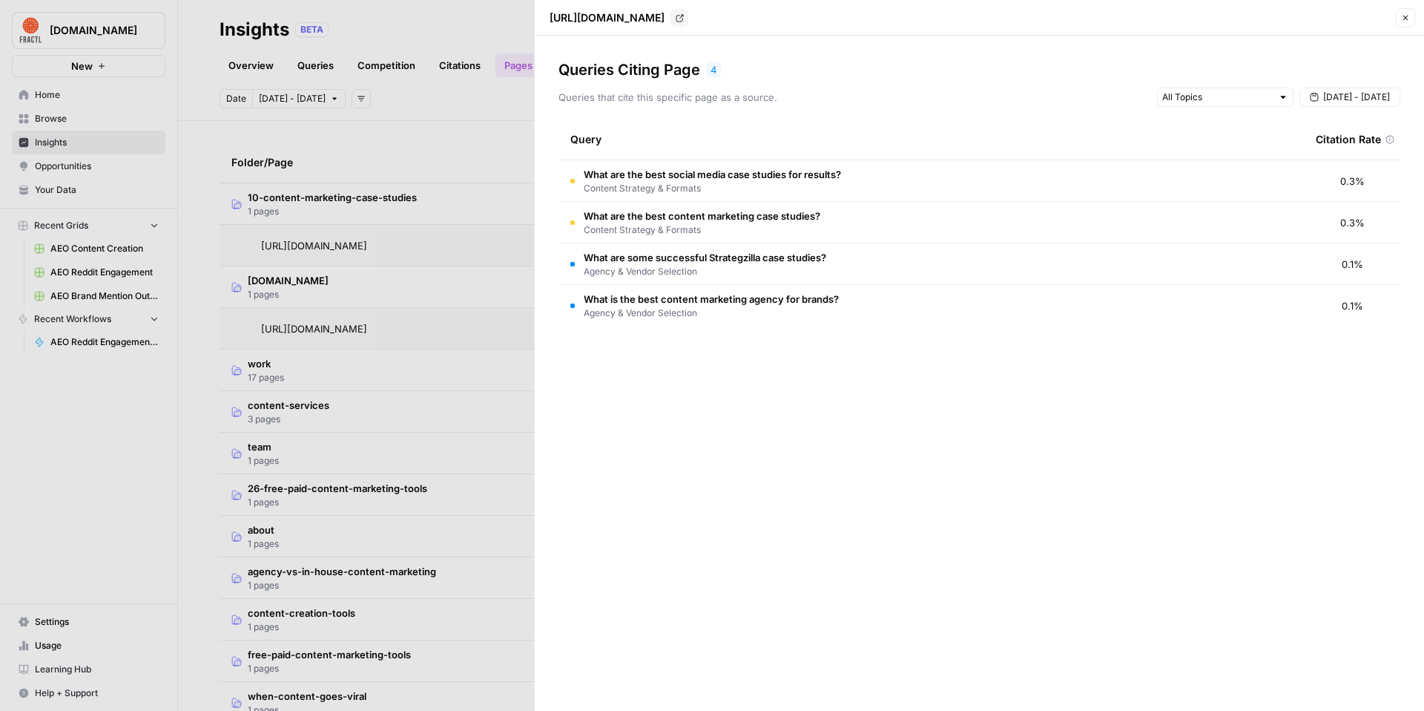
click at [677, 22] on button "Close" at bounding box center [1405, 17] width 19 height 19
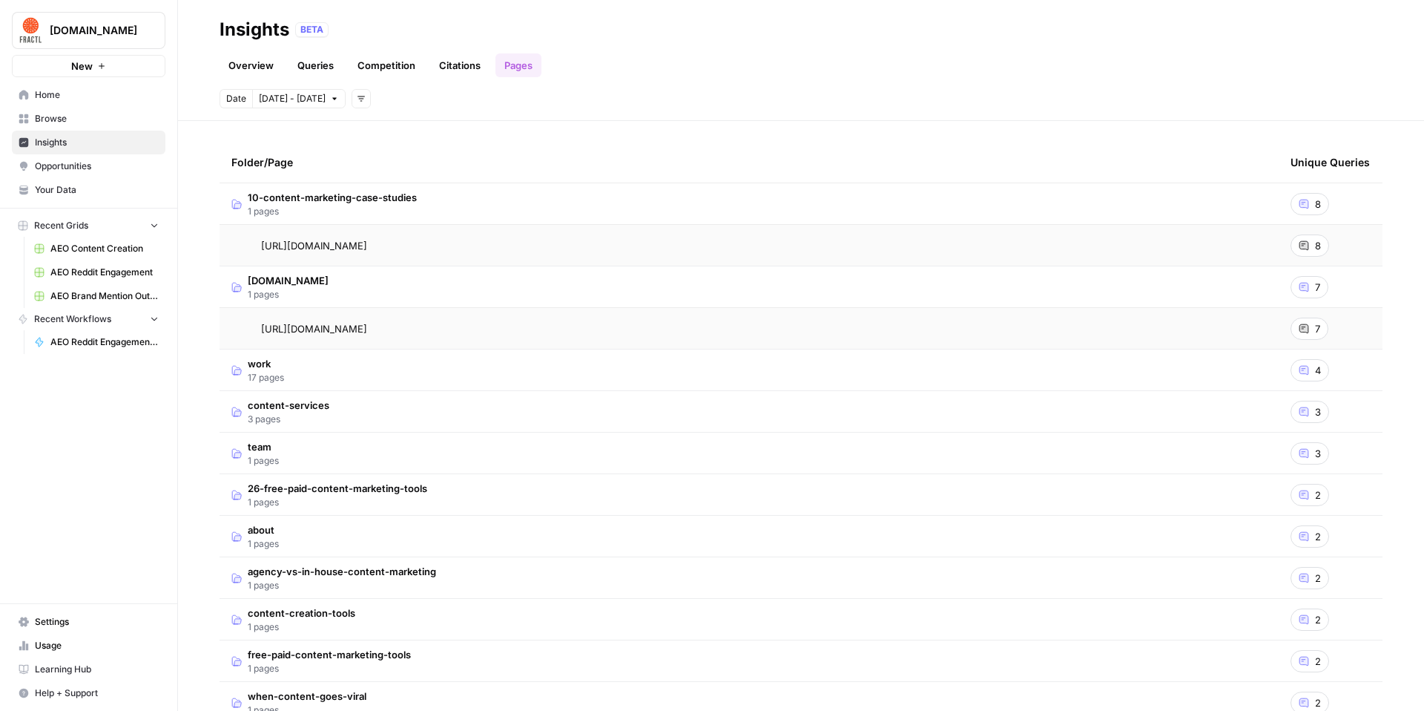
click at [107, 169] on span "Opportunities" at bounding box center [97, 165] width 124 height 13
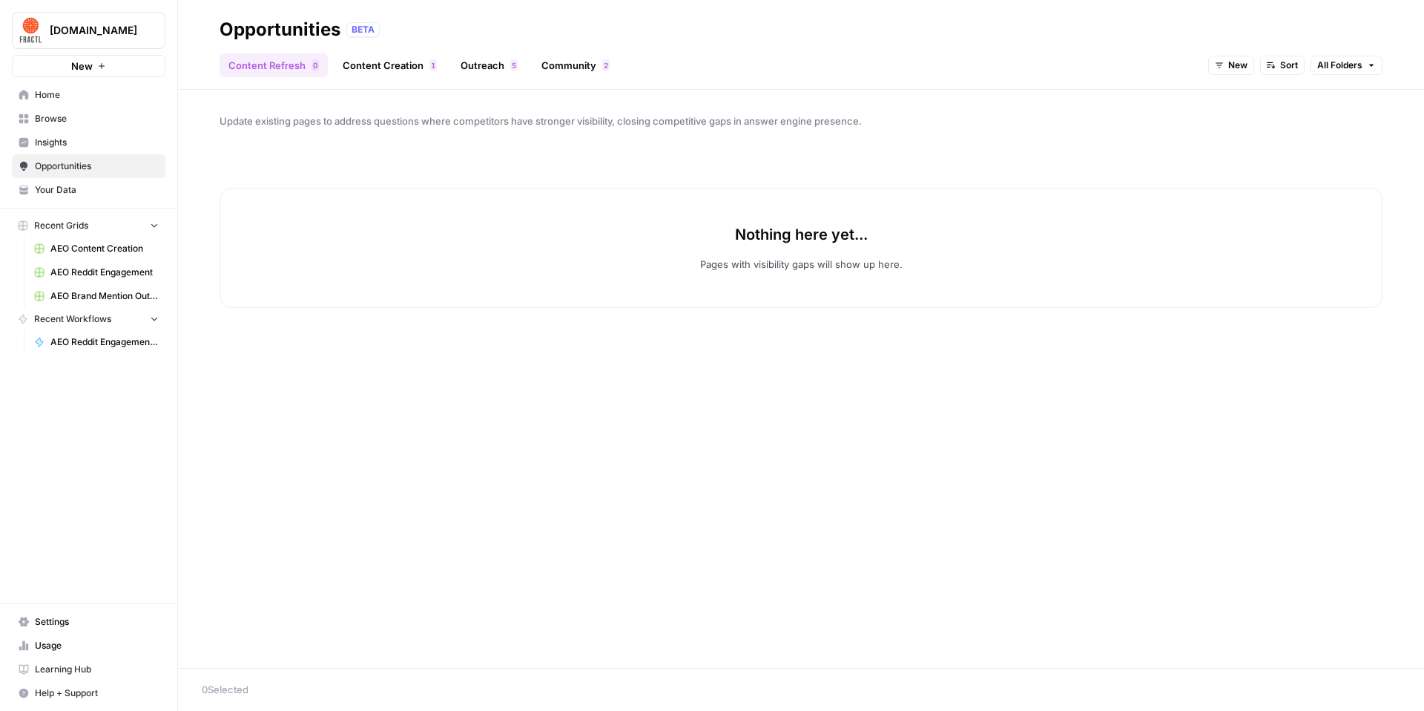
click at [677, 62] on span "New" at bounding box center [1238, 65] width 19 height 13
click at [677, 93] on span "All Opportunities" at bounding box center [1259, 98] width 76 height 15
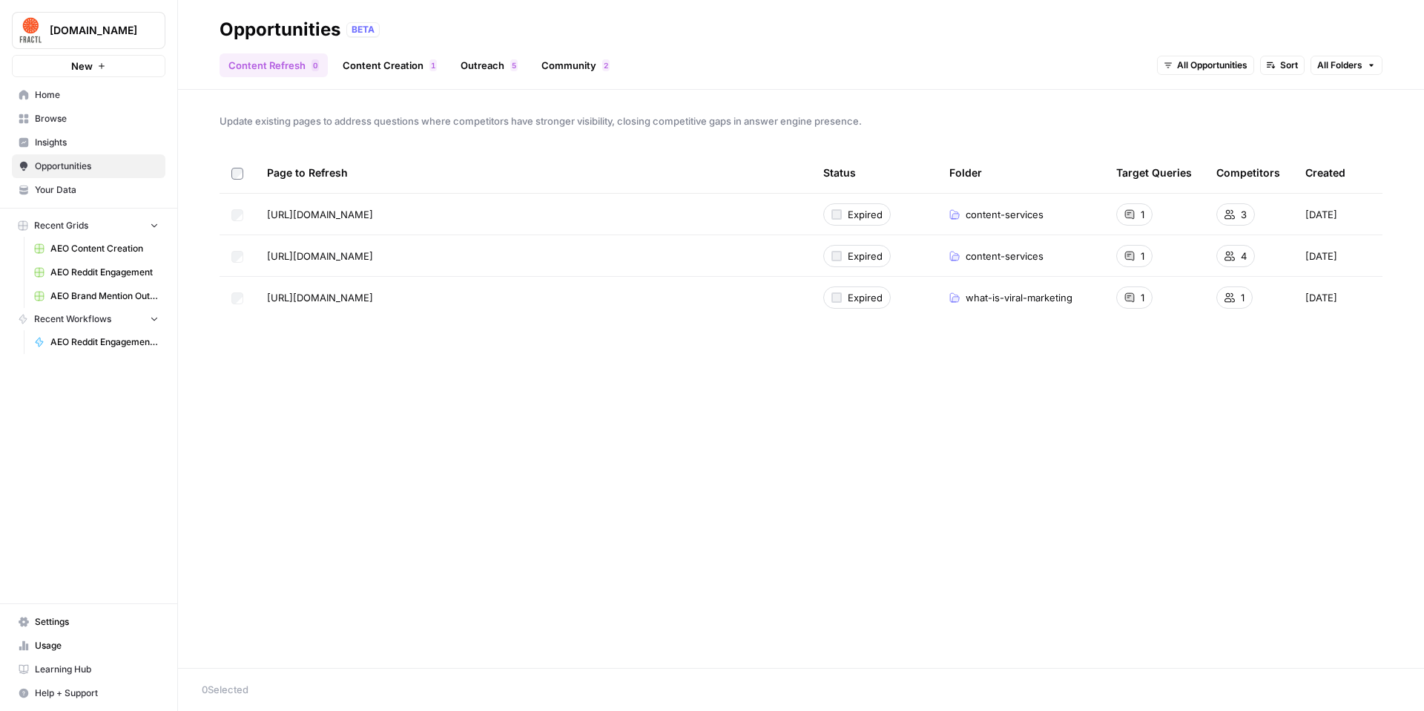
click at [367, 52] on div "Content Refresh 0 Content Creation 1 Outreach 5 Community 2 All Opportunities S…" at bounding box center [801, 60] width 1163 height 36
click at [393, 63] on link "Content Creation 1" at bounding box center [390, 65] width 112 height 24
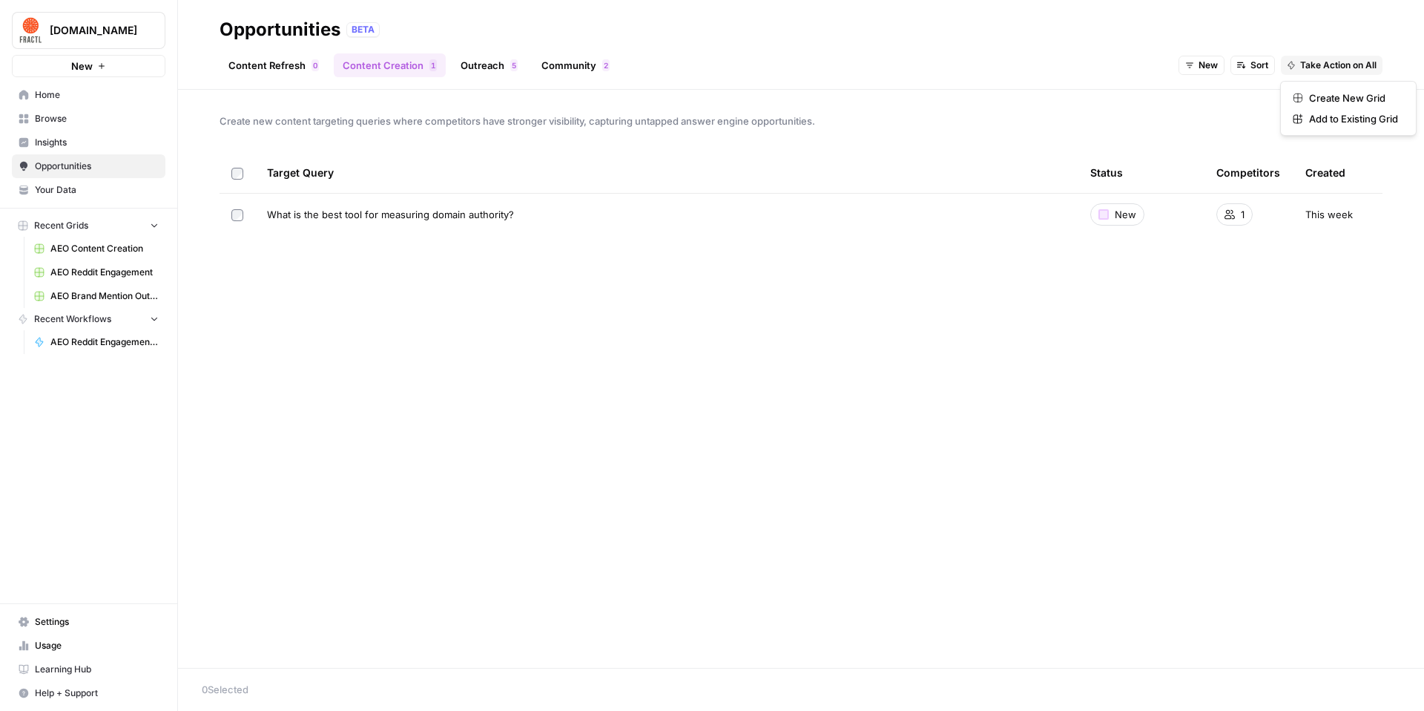
click at [677, 70] on span "Take Action on All" at bounding box center [1338, 65] width 76 height 13
click at [677, 99] on span "Create New Grid" at bounding box center [1353, 98] width 89 height 15
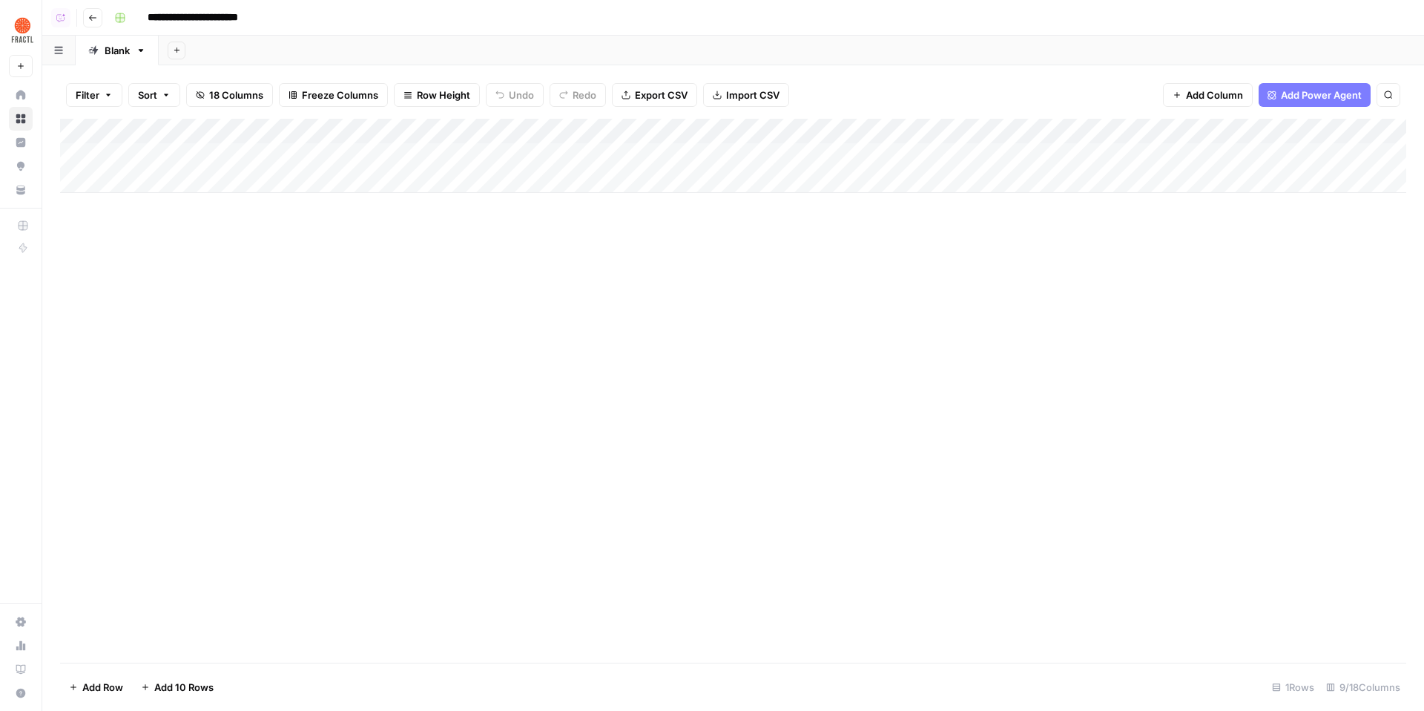
click at [176, 157] on div "Add Column" at bounding box center [733, 156] width 1346 height 74
click at [176, 157] on textarea "**********" at bounding box center [303, 156] width 384 height 21
click at [489, 417] on div "Add Column" at bounding box center [733, 391] width 1346 height 544
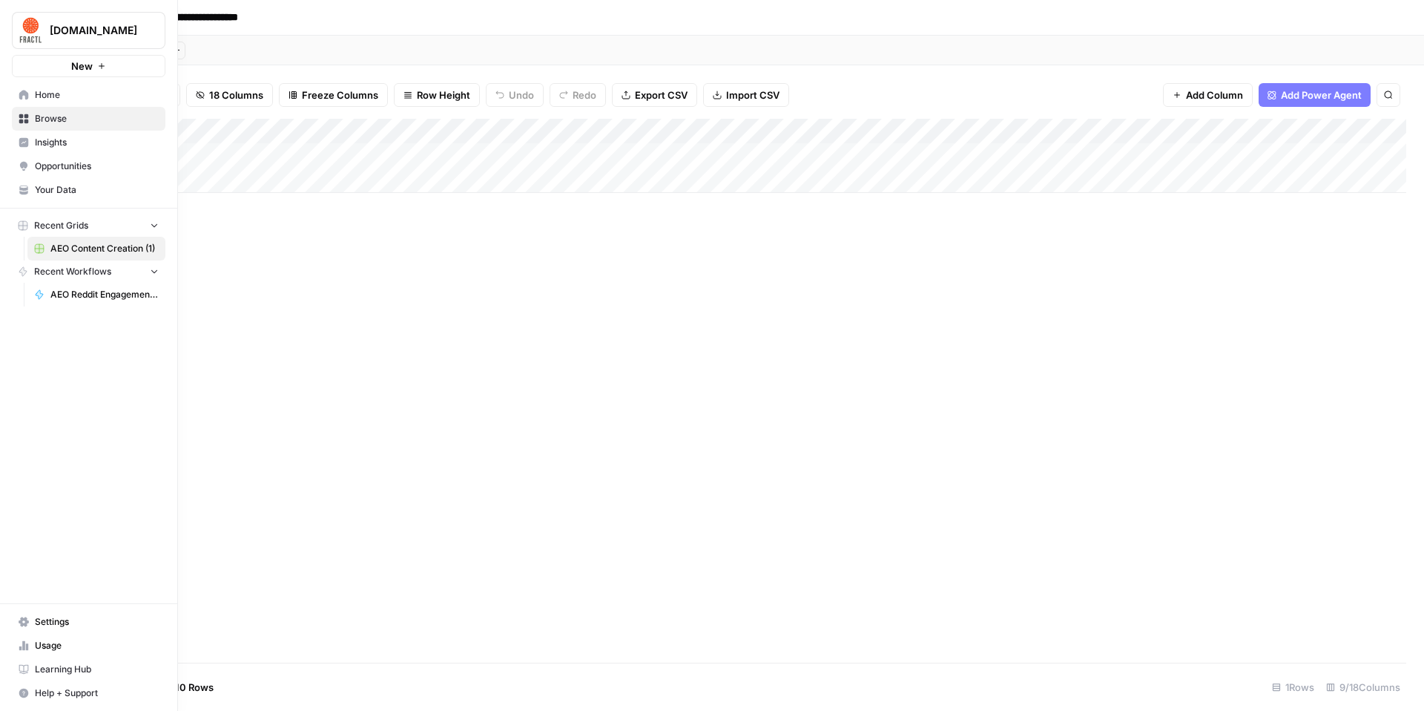
click at [50, 162] on span "Opportunities" at bounding box center [97, 165] width 124 height 13
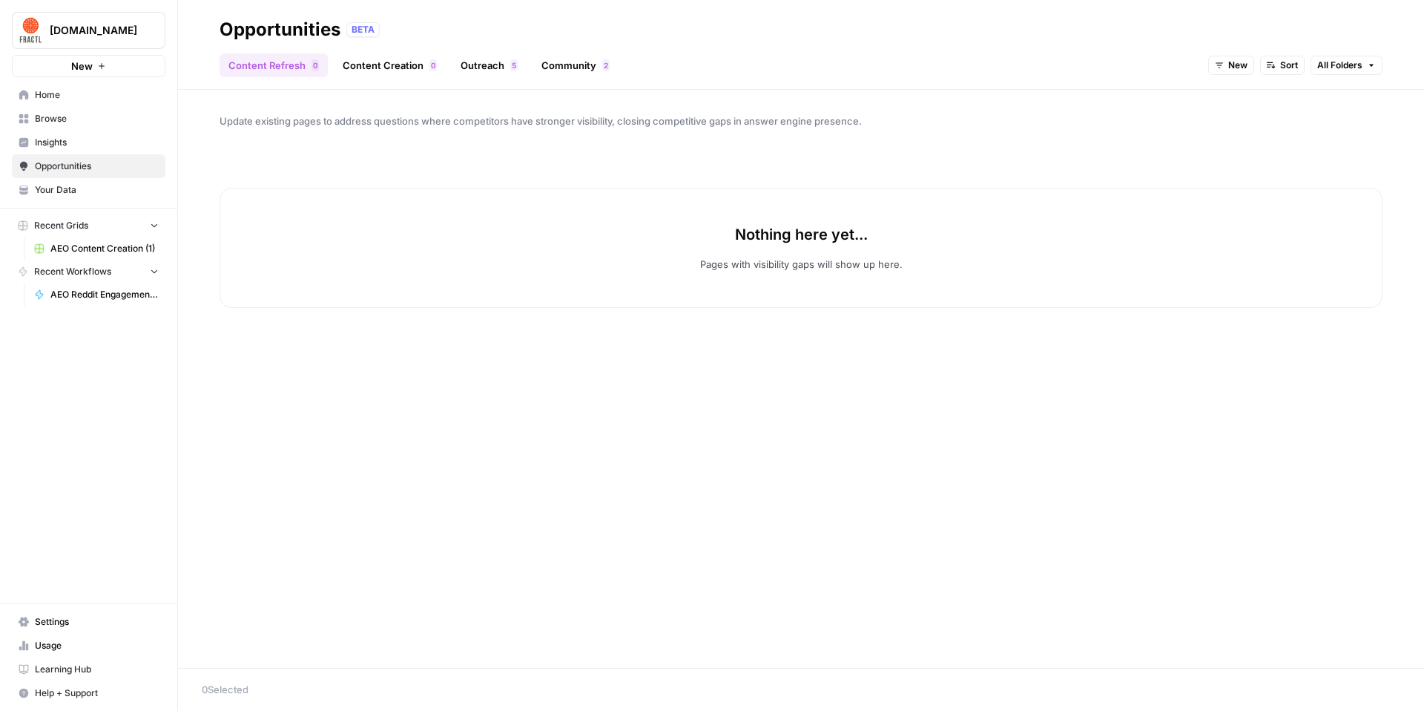
click at [499, 62] on link "Outreach 5" at bounding box center [489, 65] width 75 height 24
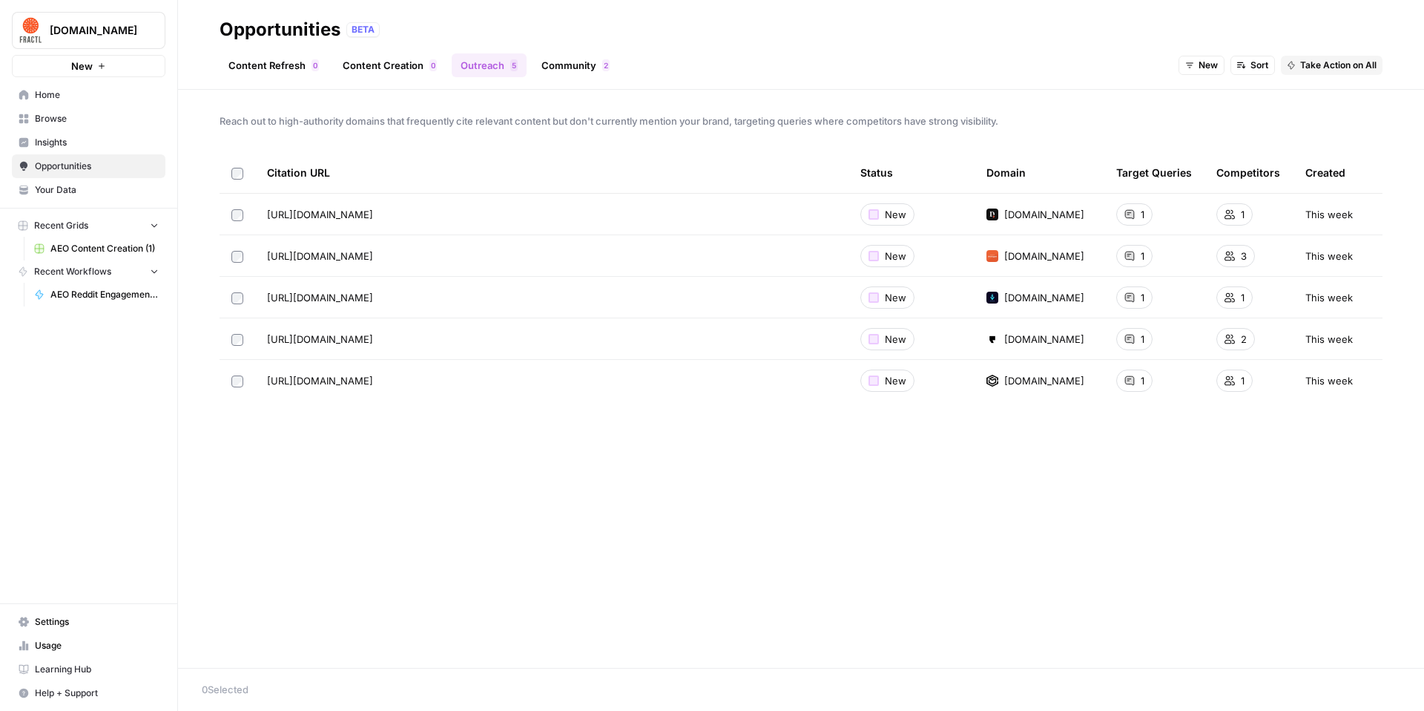
click at [677, 64] on span "Take Action on All" at bounding box center [1338, 65] width 76 height 13
click at [677, 95] on span "Create New Grid" at bounding box center [1353, 98] width 89 height 15
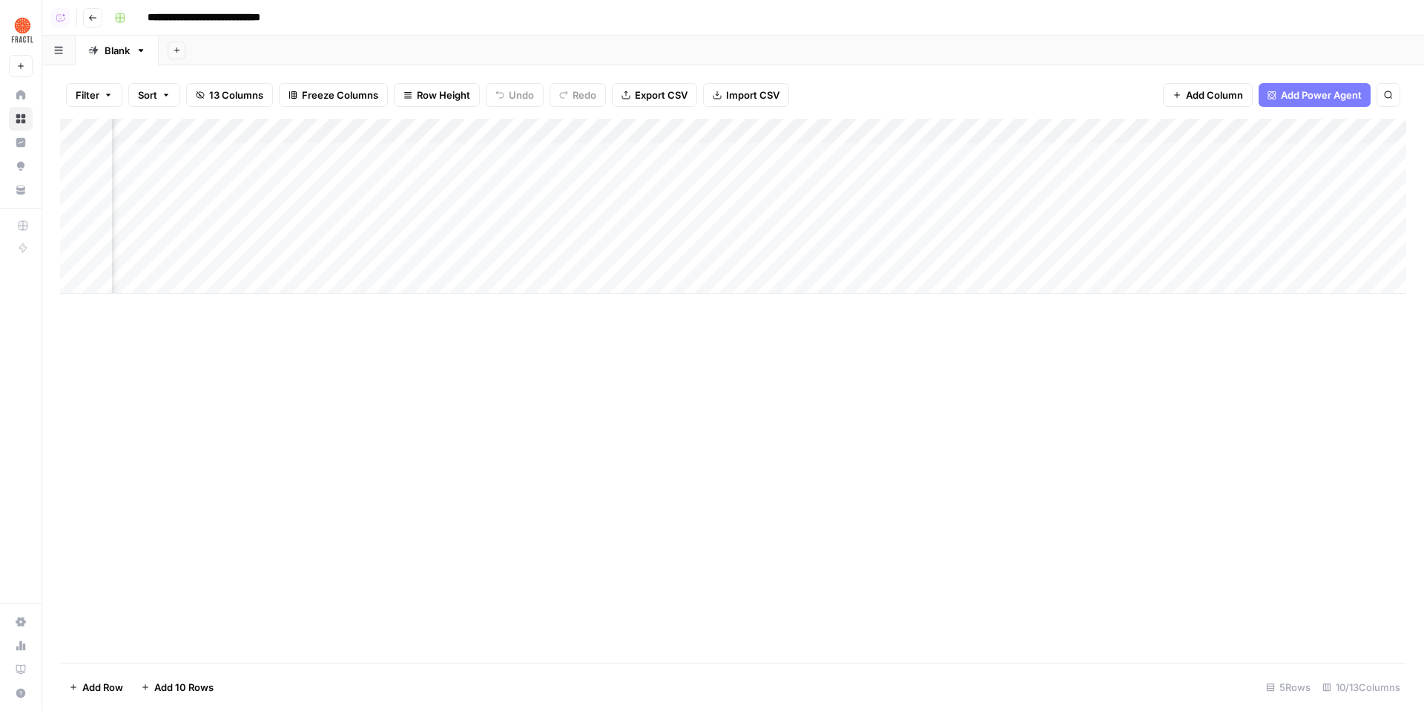
scroll to position [0, 122]
click at [422, 151] on div "Add Column" at bounding box center [733, 206] width 1346 height 175
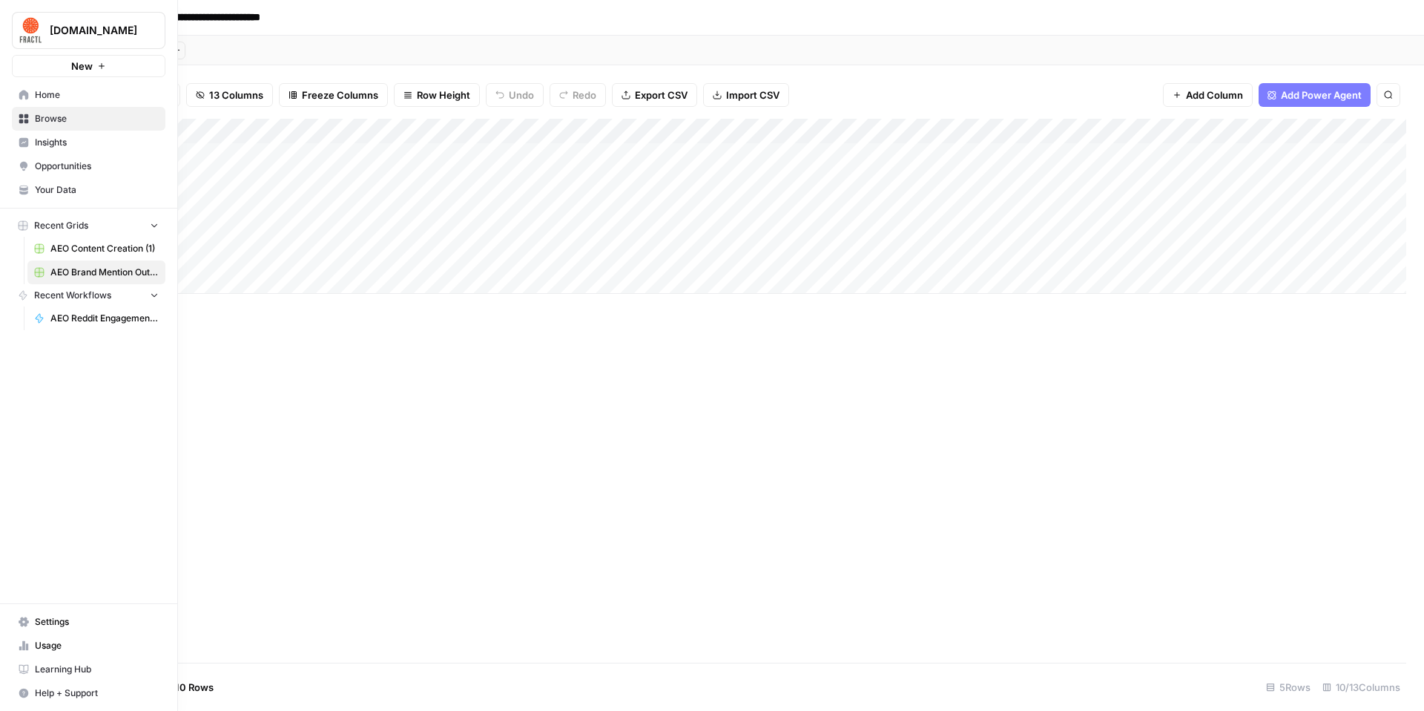
click at [100, 171] on span "Opportunities" at bounding box center [97, 165] width 124 height 13
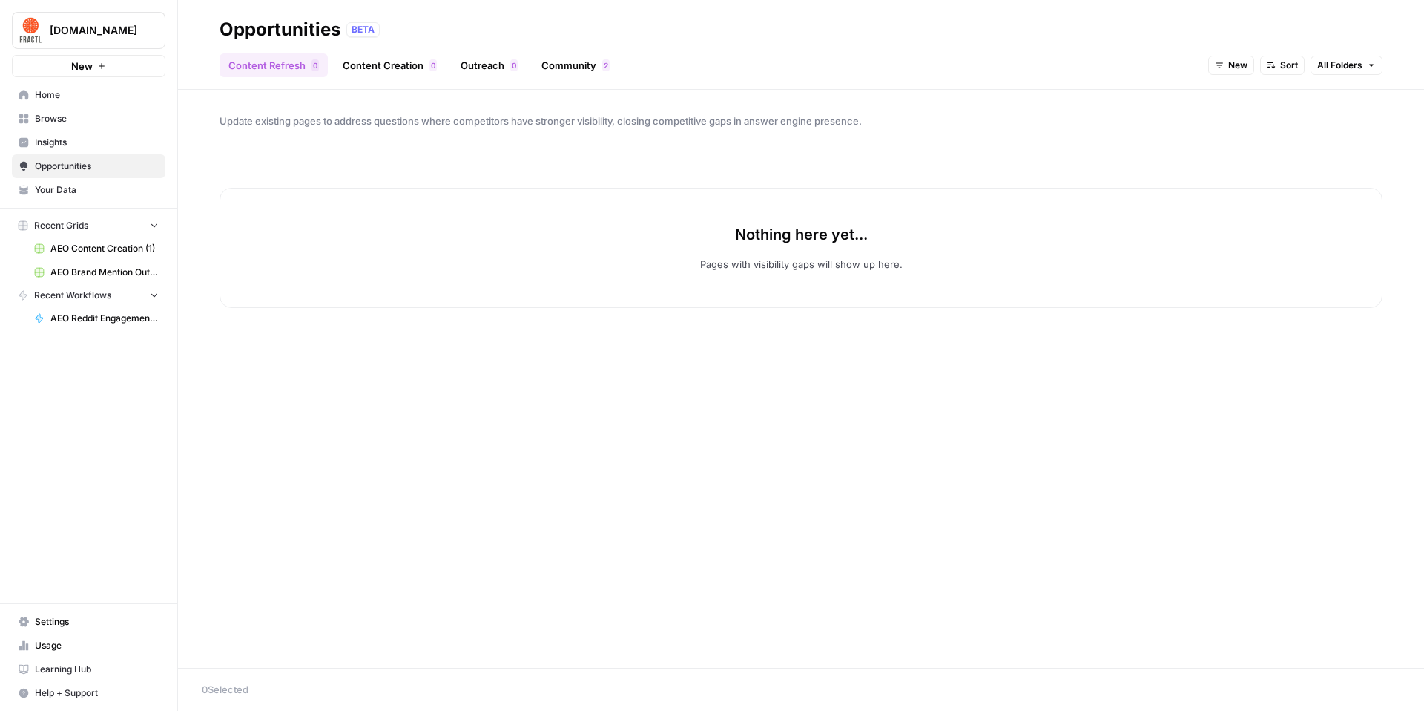
click at [567, 74] on link "Community 2" at bounding box center [576, 65] width 86 height 24
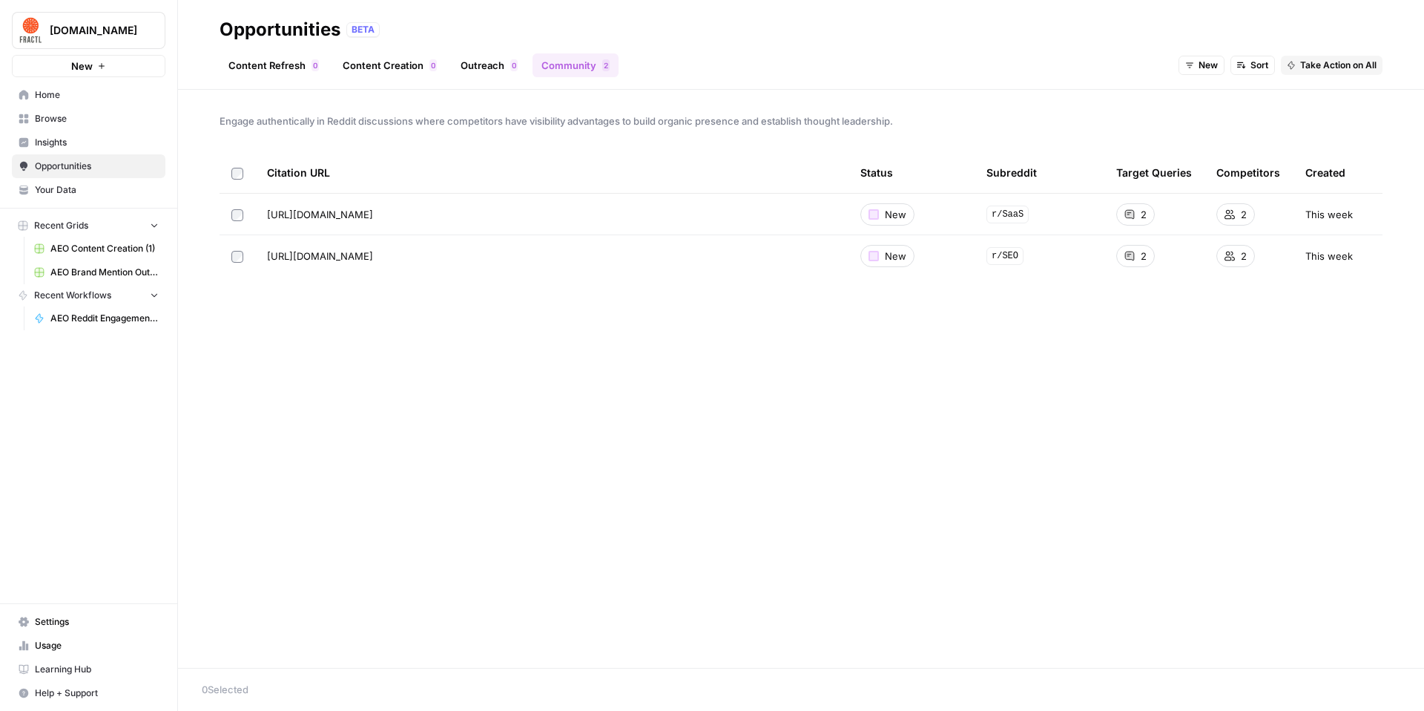
click at [677, 62] on span "New" at bounding box center [1208, 65] width 19 height 13
click at [677, 90] on button "All Opportunities" at bounding box center [1231, 98] width 93 height 21
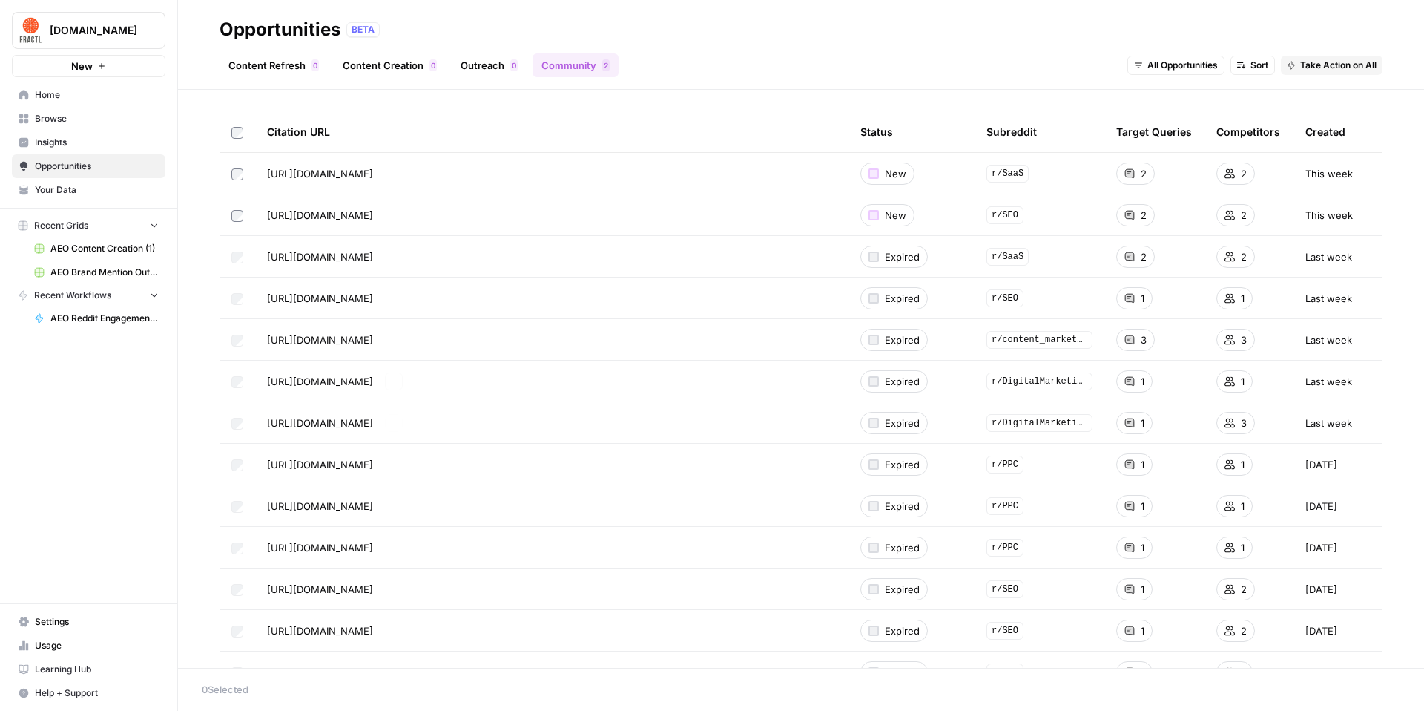
scroll to position [47, 0]
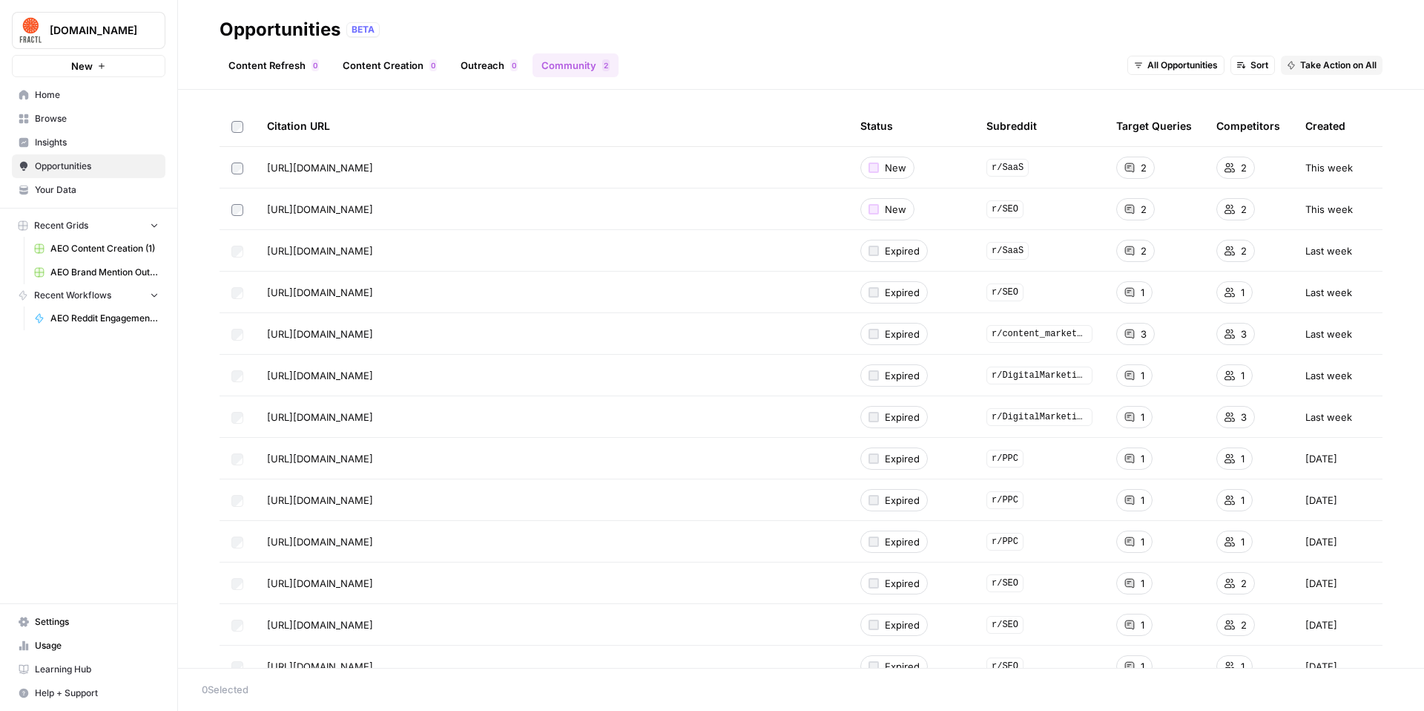
click at [677, 70] on span "Take Action on All" at bounding box center [1338, 65] width 76 height 13
click at [677, 93] on span "Create New Grid" at bounding box center [1353, 98] width 89 height 15
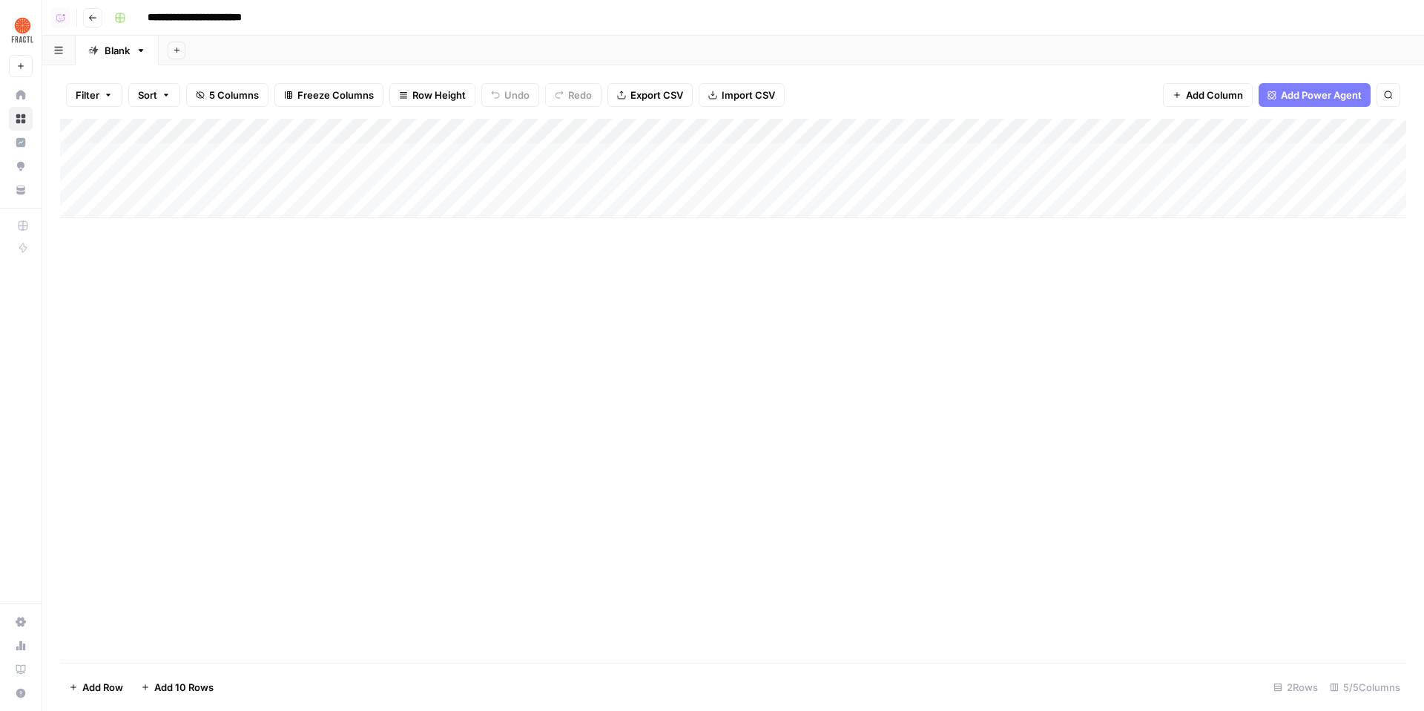
click at [676, 149] on div "Add Column" at bounding box center [733, 168] width 1346 height 99
click at [677, 8] on button "Close" at bounding box center [1405, 17] width 19 height 19
click at [677, 96] on span "Add Column" at bounding box center [1214, 95] width 57 height 15
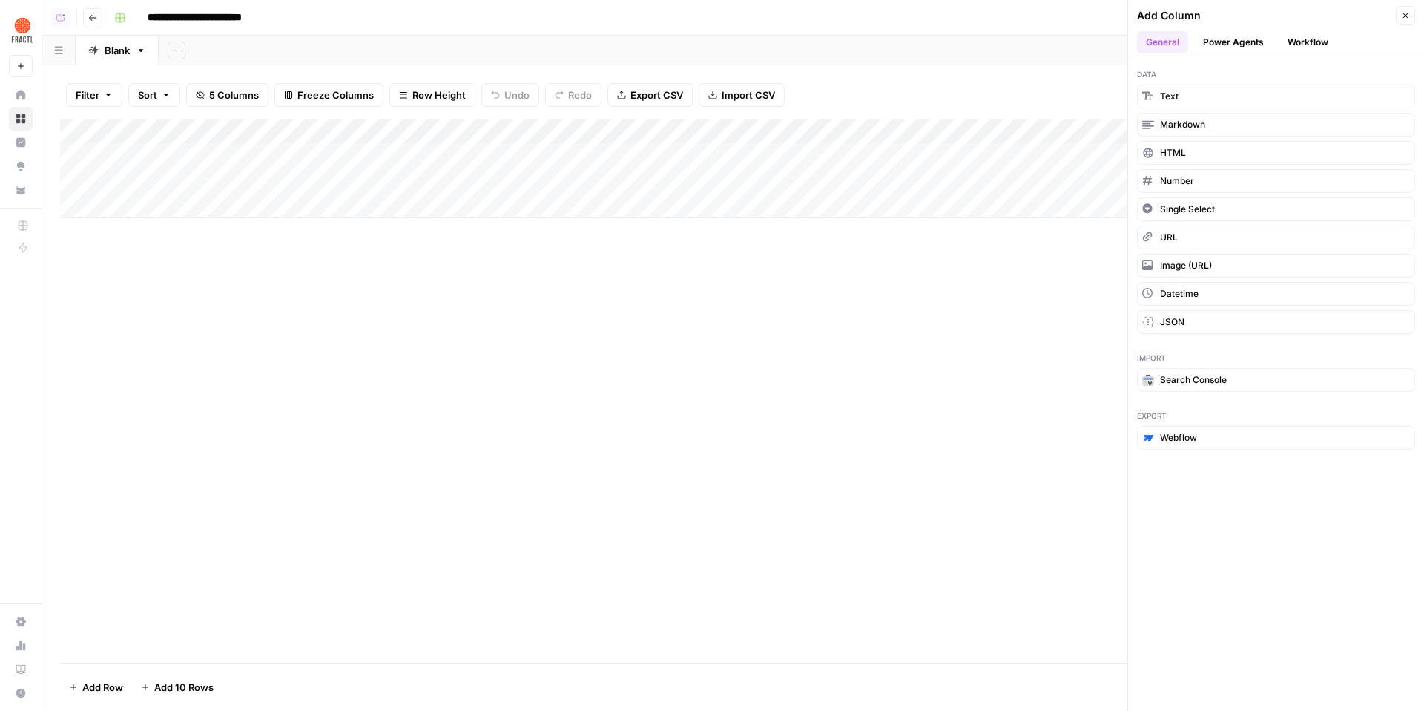
click at [677, 39] on button "Workflow" at bounding box center [1308, 42] width 59 height 22
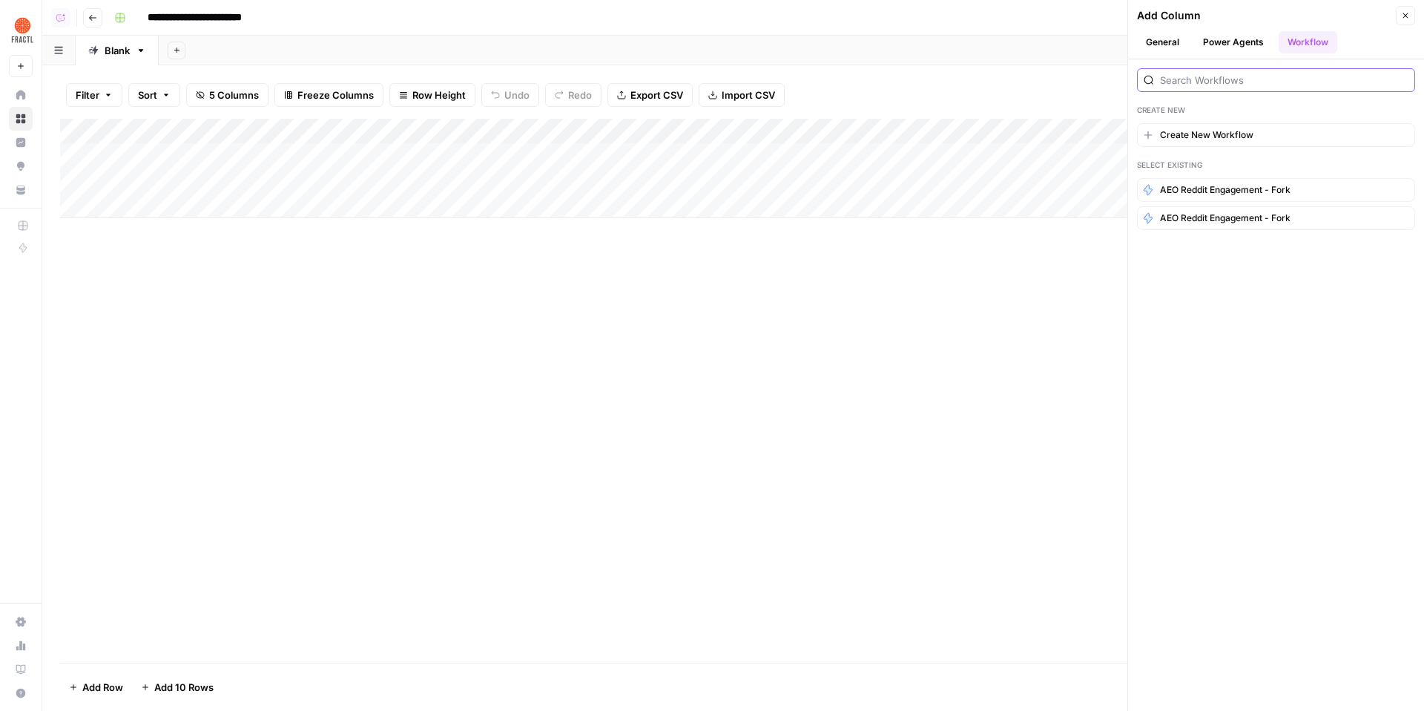
click at [677, 76] on input "search" at bounding box center [1284, 80] width 249 height 15
click at [677, 128] on span "Create New Workflow" at bounding box center [1206, 134] width 93 height 13
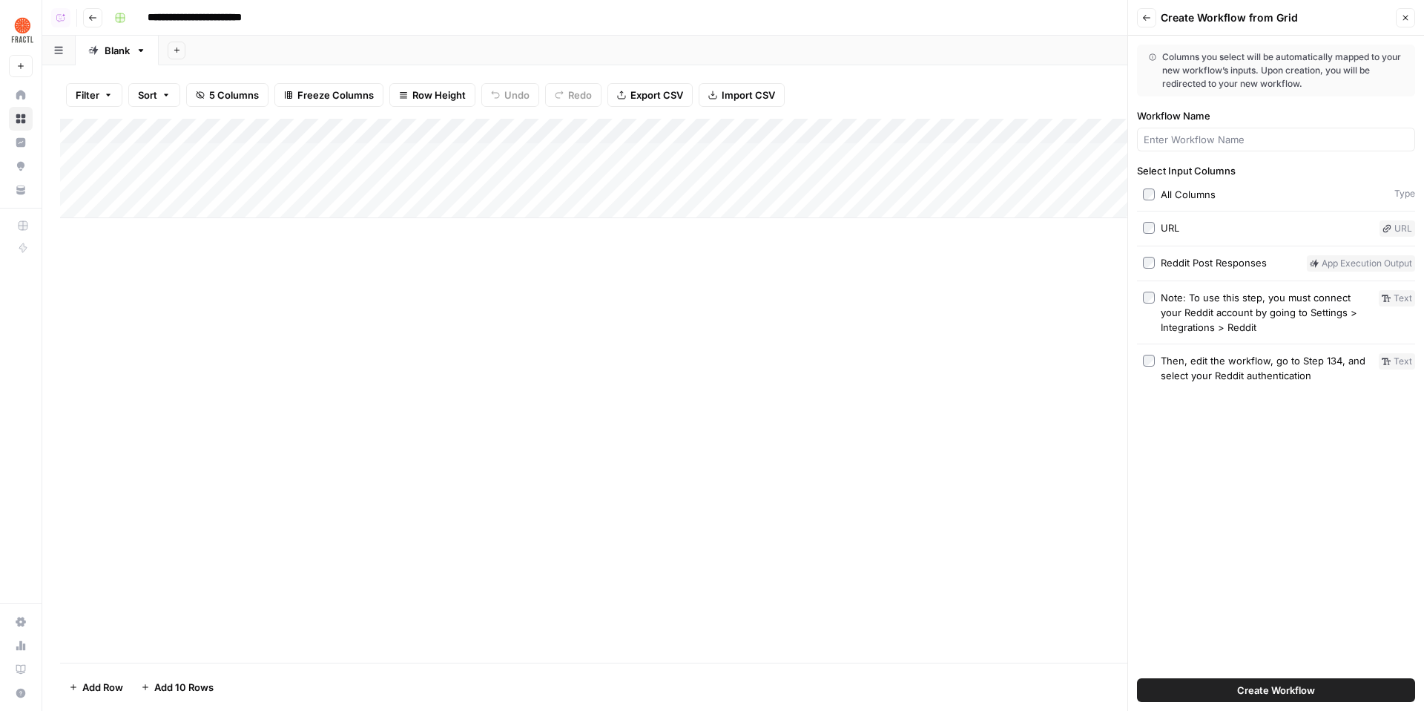
click at [677, 379] on div "Add Column" at bounding box center [733, 391] width 1346 height 544
click at [677, 20] on icon "button" at bounding box center [1405, 17] width 9 height 9
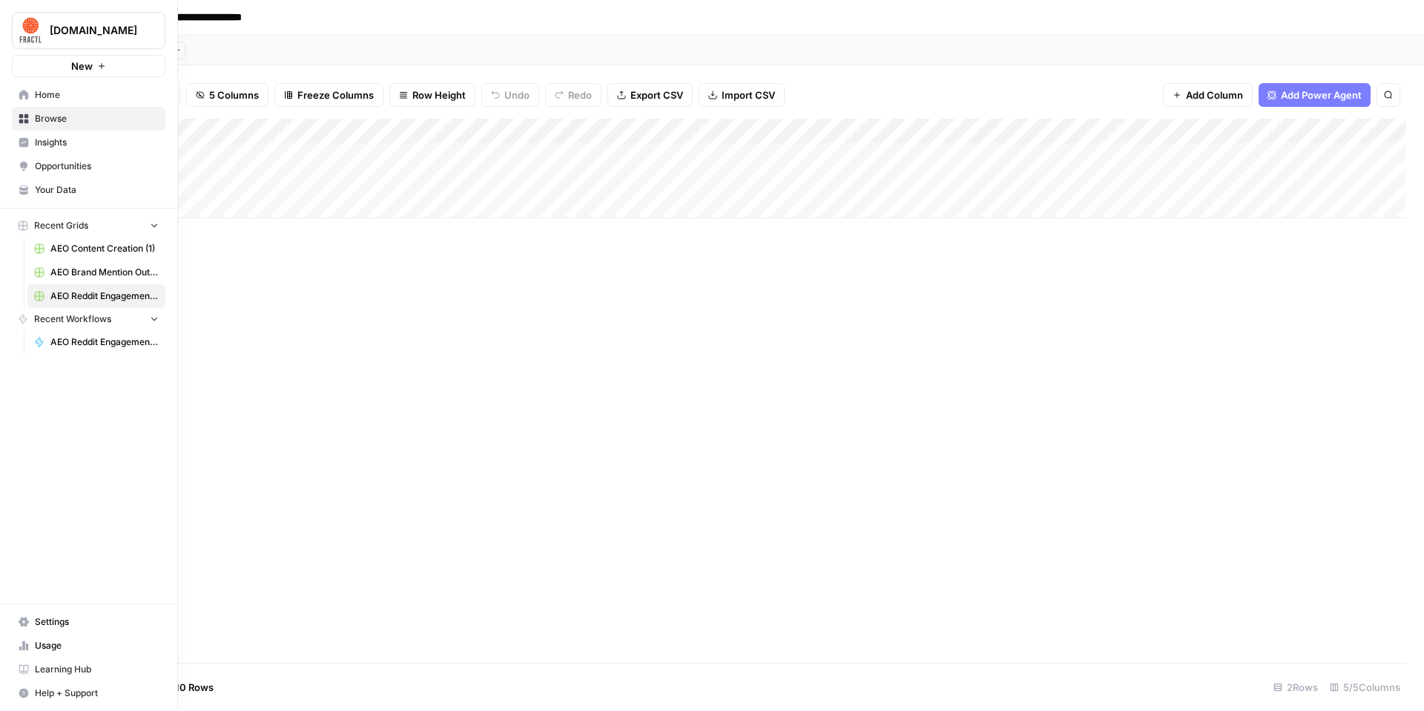
click at [33, 120] on link "Browse" at bounding box center [89, 119] width 154 height 24
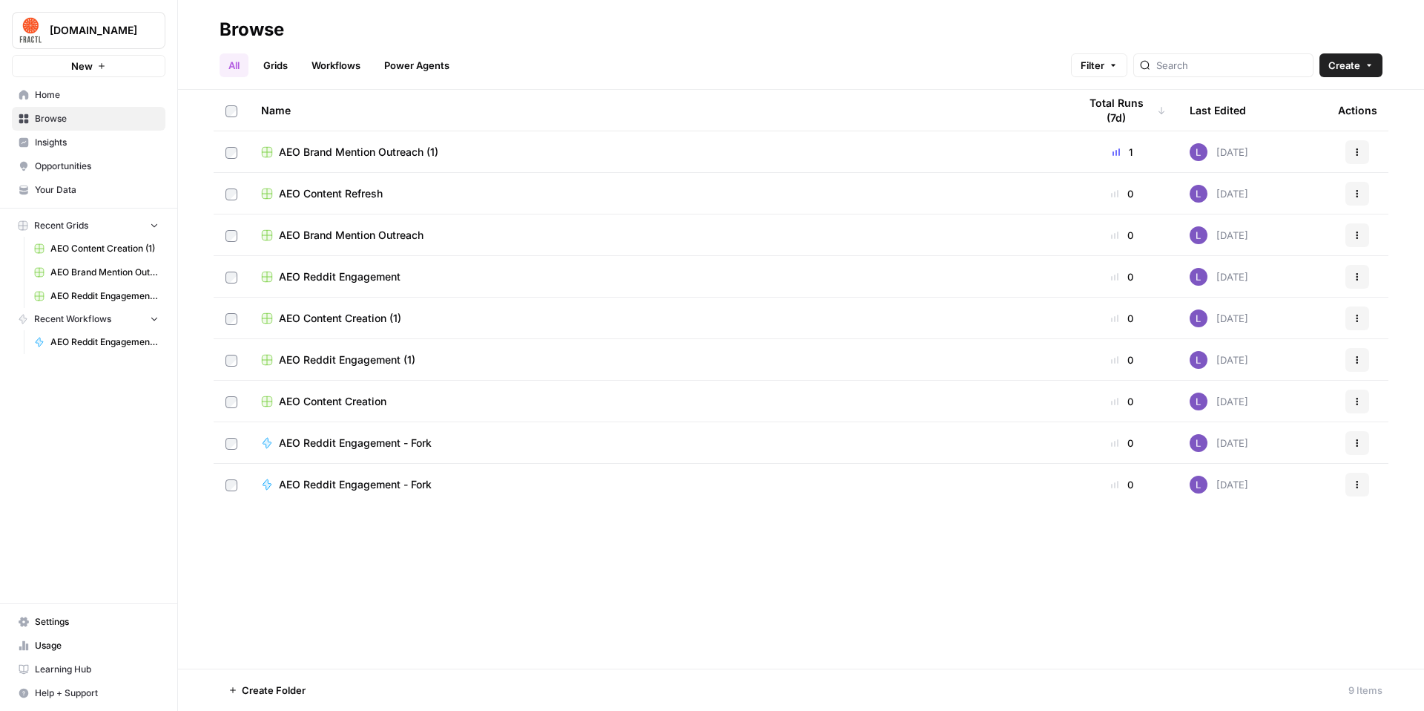
click at [97, 137] on span "Insights" at bounding box center [97, 142] width 124 height 13
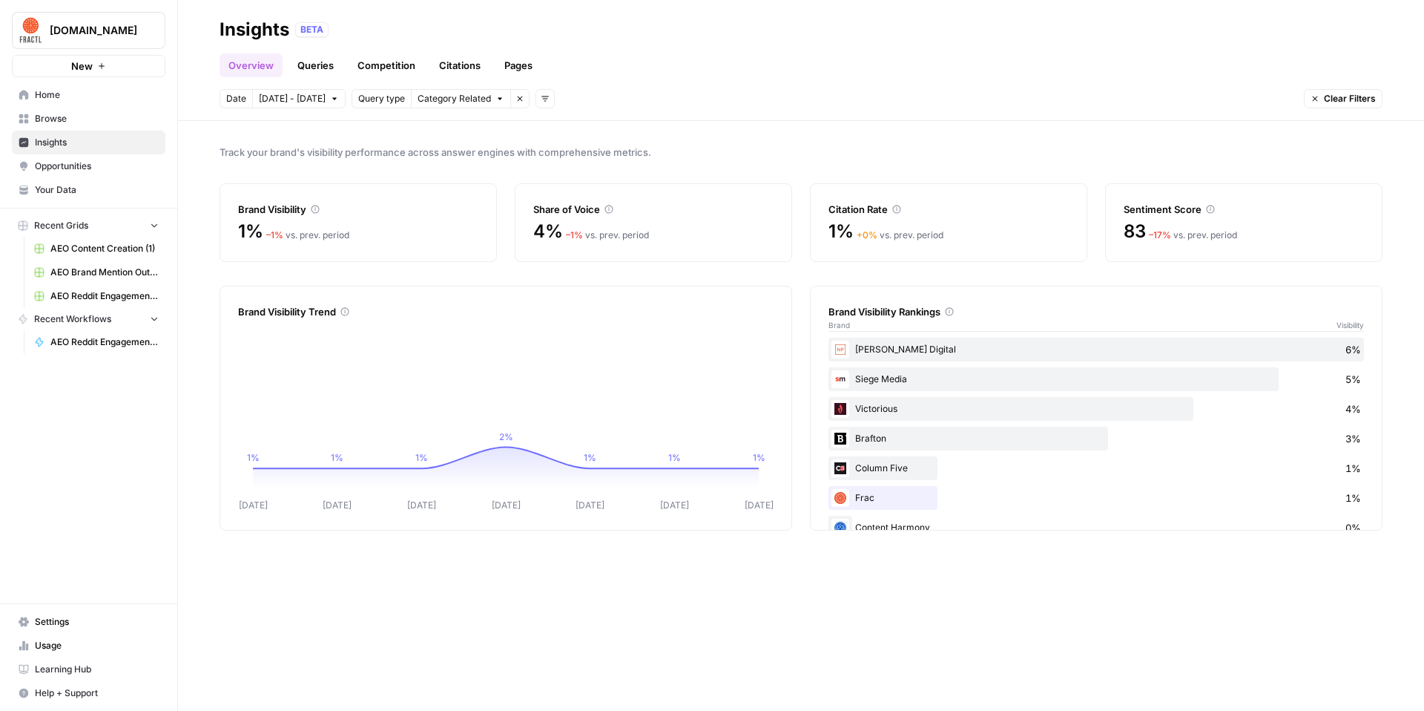
click at [126, 58] on button "New" at bounding box center [89, 66] width 154 height 22
click at [114, 45] on button "[DOMAIN_NAME]" at bounding box center [89, 30] width 154 height 37
click at [631, 124] on div "Track your brand's visibility performance across answer engines with comprehens…" at bounding box center [801, 416] width 1246 height 590
click at [122, 36] on span "[DOMAIN_NAME]" at bounding box center [95, 30] width 90 height 15
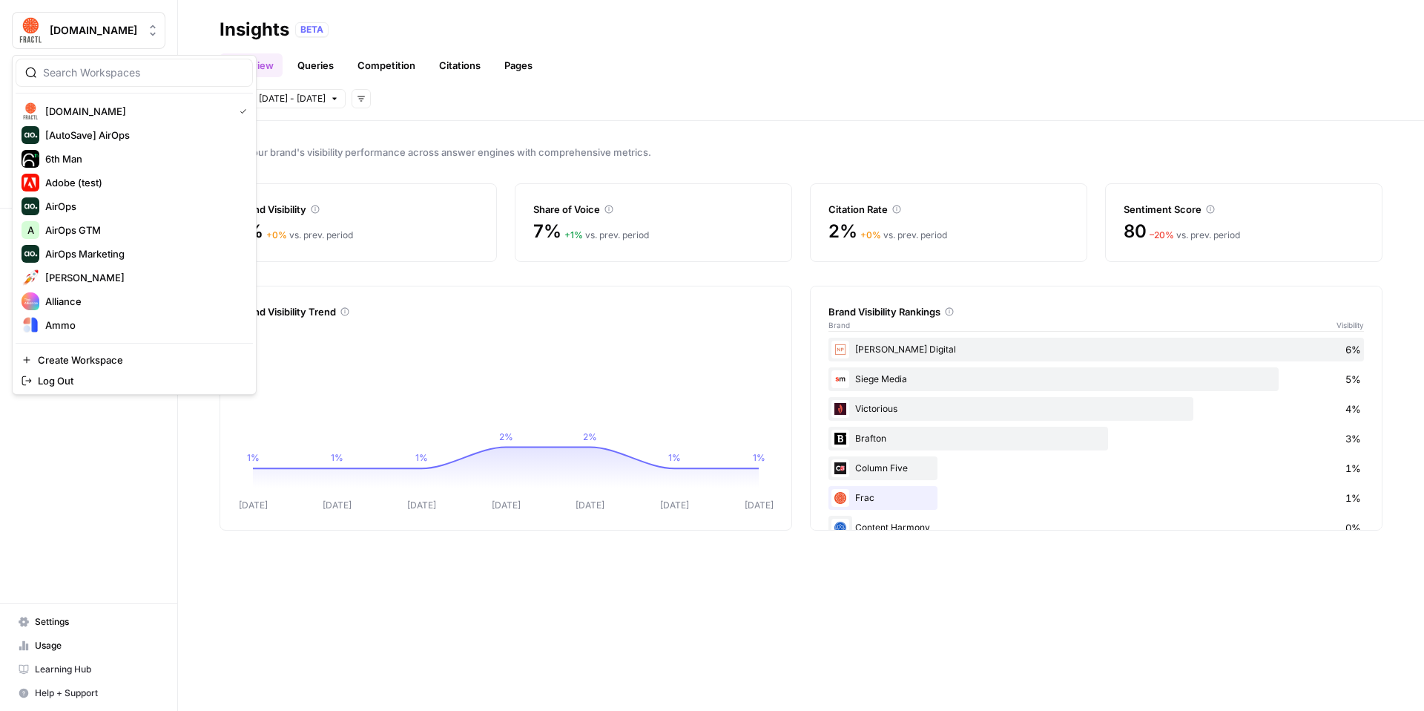
click at [61, 447] on div "[DOMAIN_NAME] New Home Browse Insights Opportunities Your Data Recent Grids AEO…" at bounding box center [88, 355] width 177 height 711
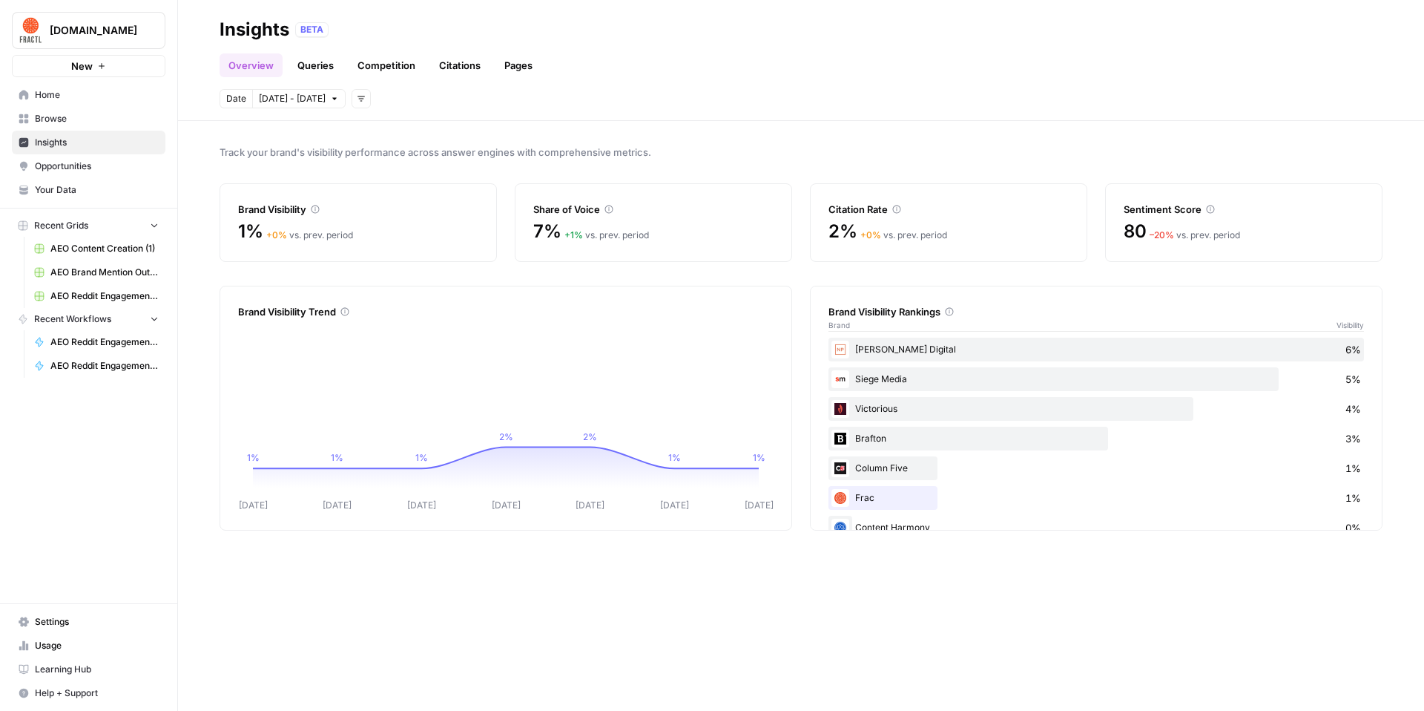
click at [64, 500] on link "Settings" at bounding box center [89, 622] width 154 height 24
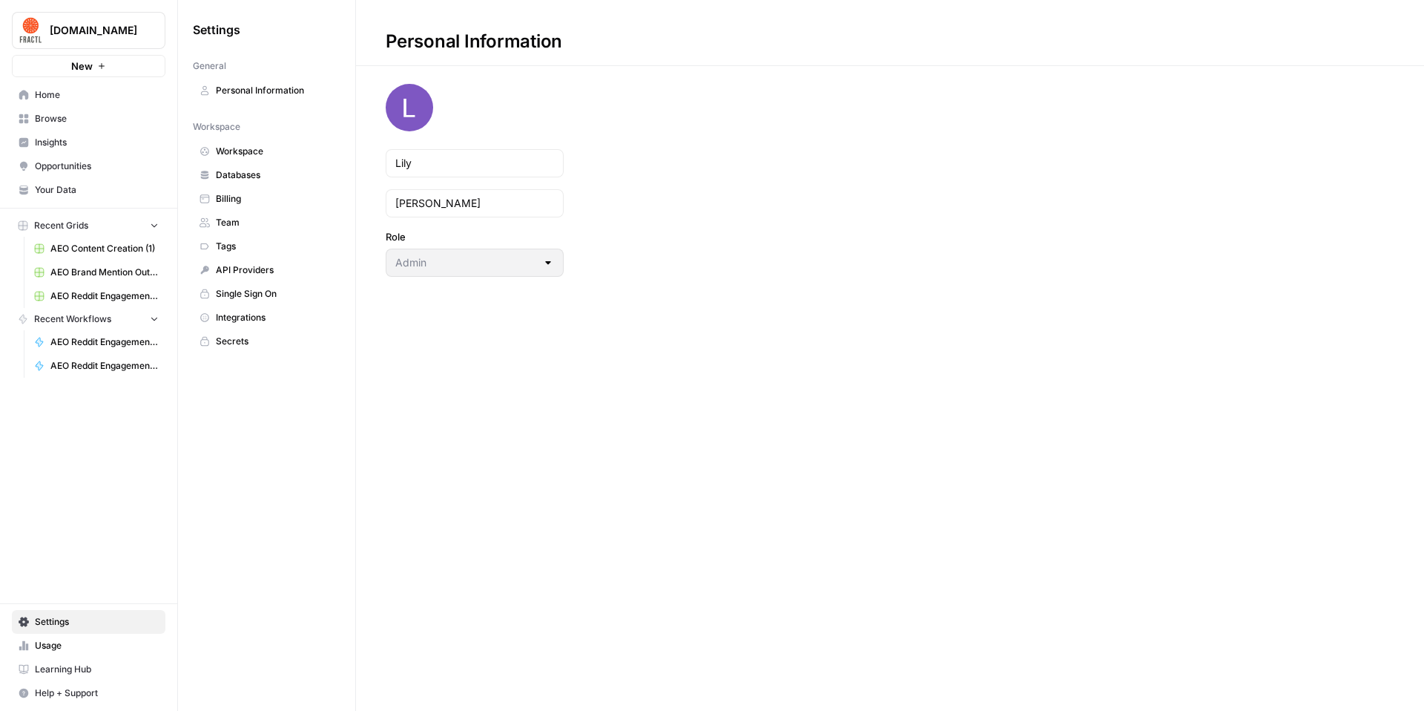
click at [479, 315] on div "Personal Information [PERSON_NAME] Role Admin" at bounding box center [890, 355] width 1068 height 711
click at [244, 211] on link "Team" at bounding box center [267, 223] width 148 height 24
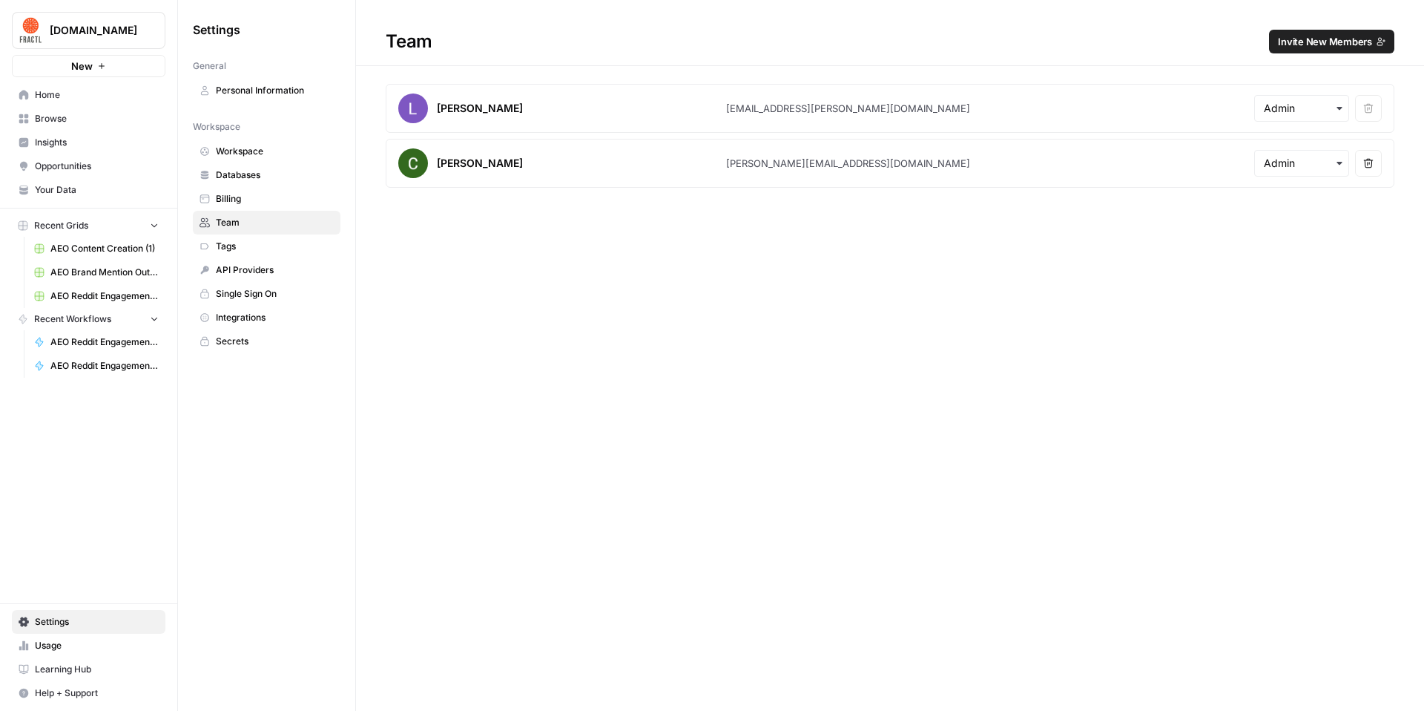
click at [677, 50] on button "Invite New Members" at bounding box center [1331, 42] width 125 height 24
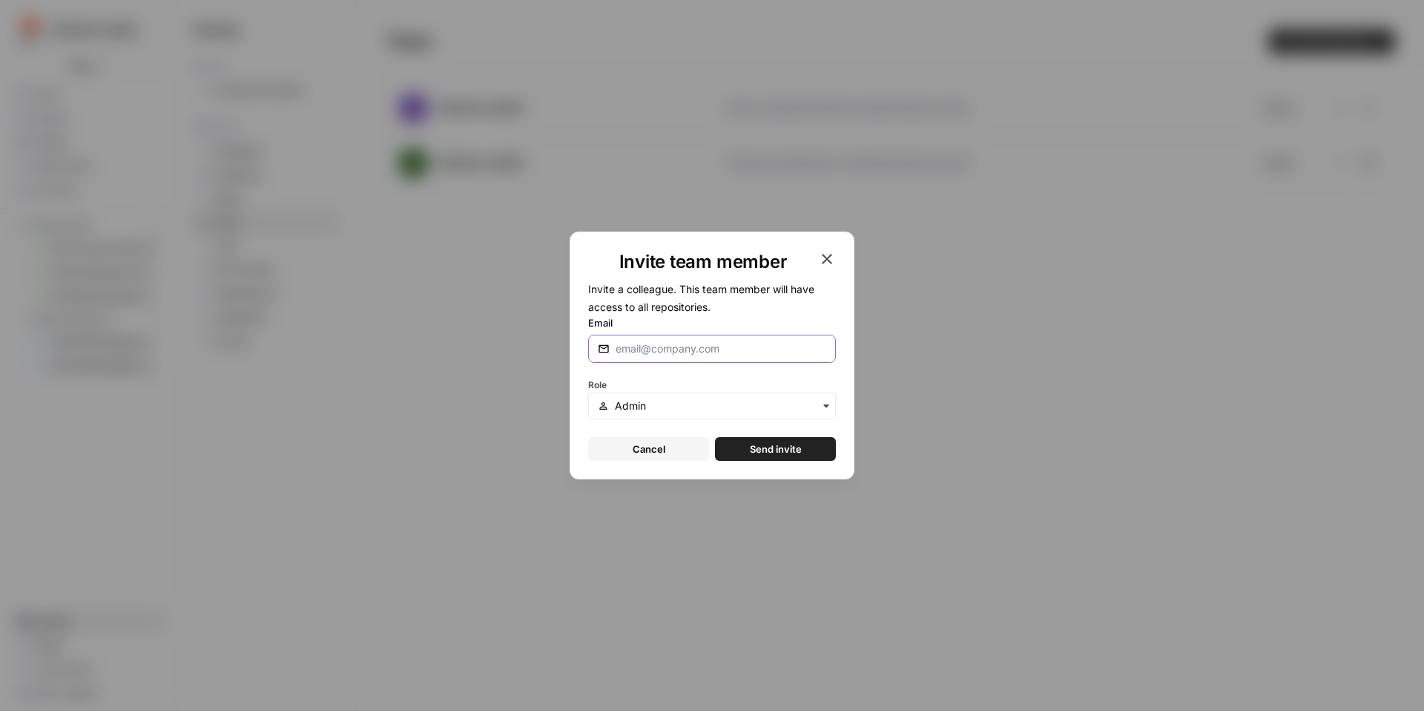
click at [677, 349] on input "Email" at bounding box center [721, 348] width 211 height 15
type input "f"
click at [677, 346] on input "Email" at bounding box center [721, 348] width 211 height 15
paste input "[EMAIL_ADDRESS][DOMAIN_NAME]"
type input "[EMAIL_ADDRESS][DOMAIN_NAME]"
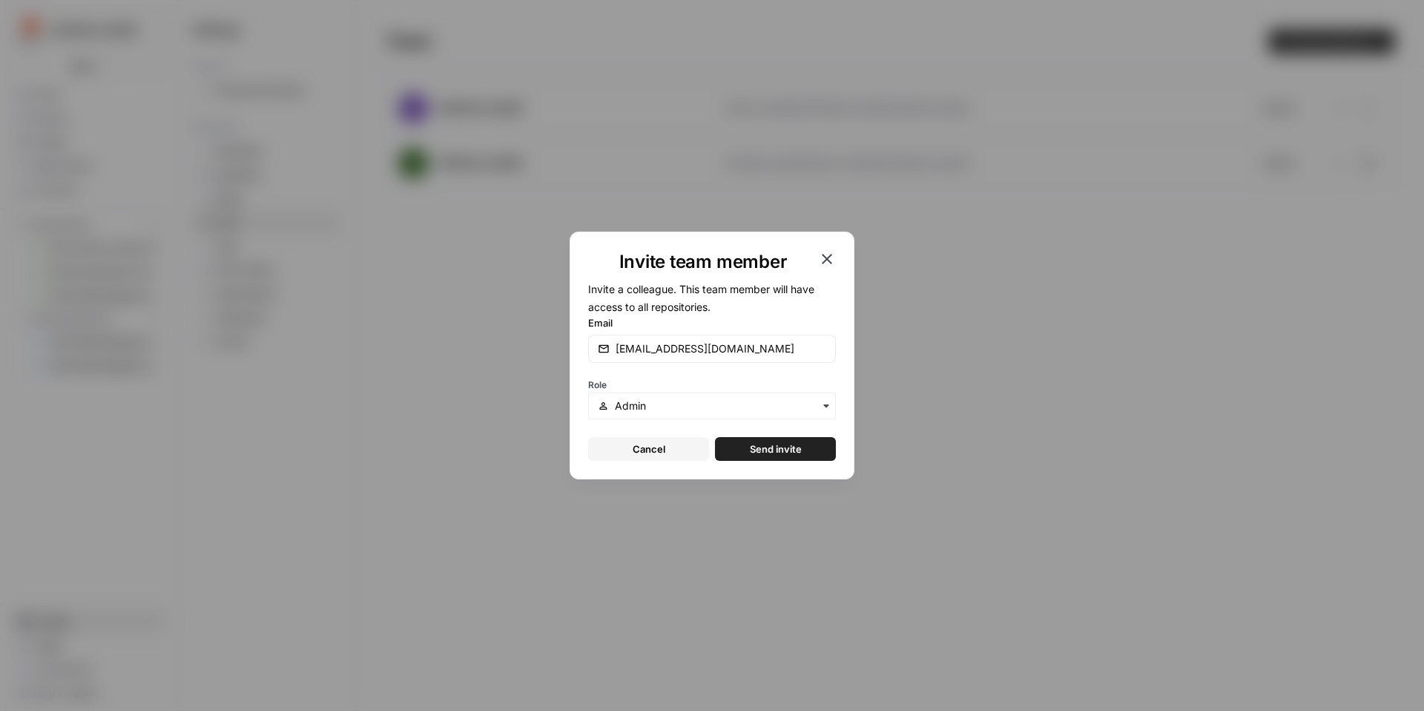
click at [677, 434] on form "Invite a colleague. This team member will have access to all repositories. Emai…" at bounding box center [712, 370] width 248 height 181
click at [677, 445] on span "Send invite" at bounding box center [776, 448] width 52 height 15
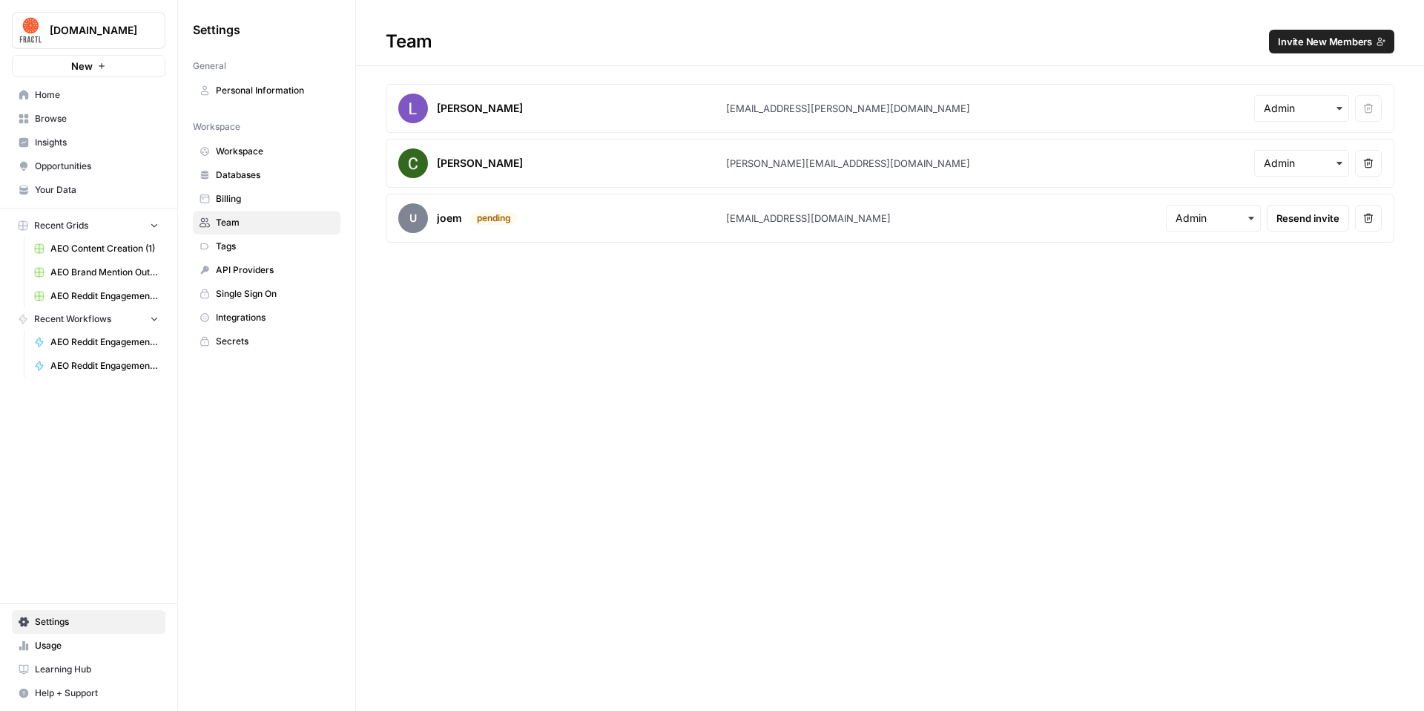
click at [260, 162] on link "Workspace" at bounding box center [267, 151] width 148 height 24
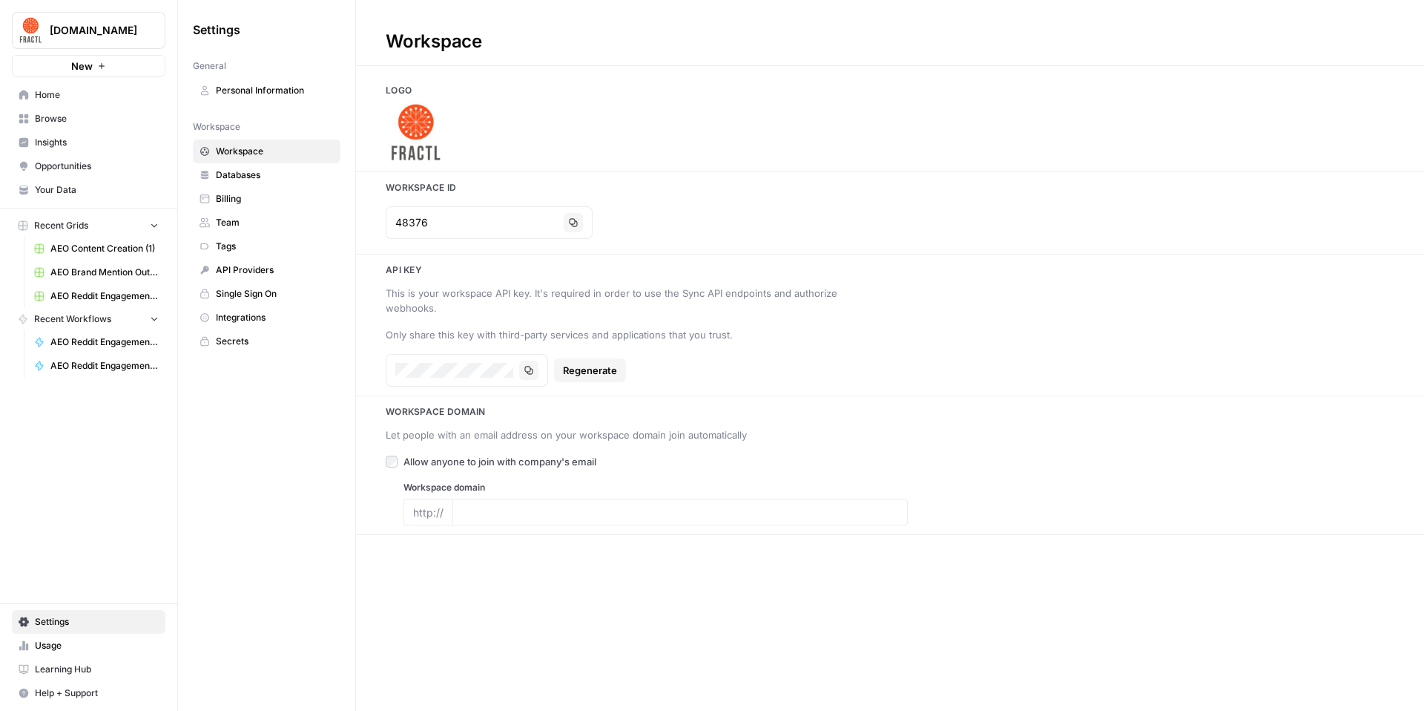
type input "[URL][DOMAIN_NAME]"
click at [564, 215] on button "Copy" at bounding box center [573, 222] width 19 height 19
